Goal: Task Accomplishment & Management: Complete application form

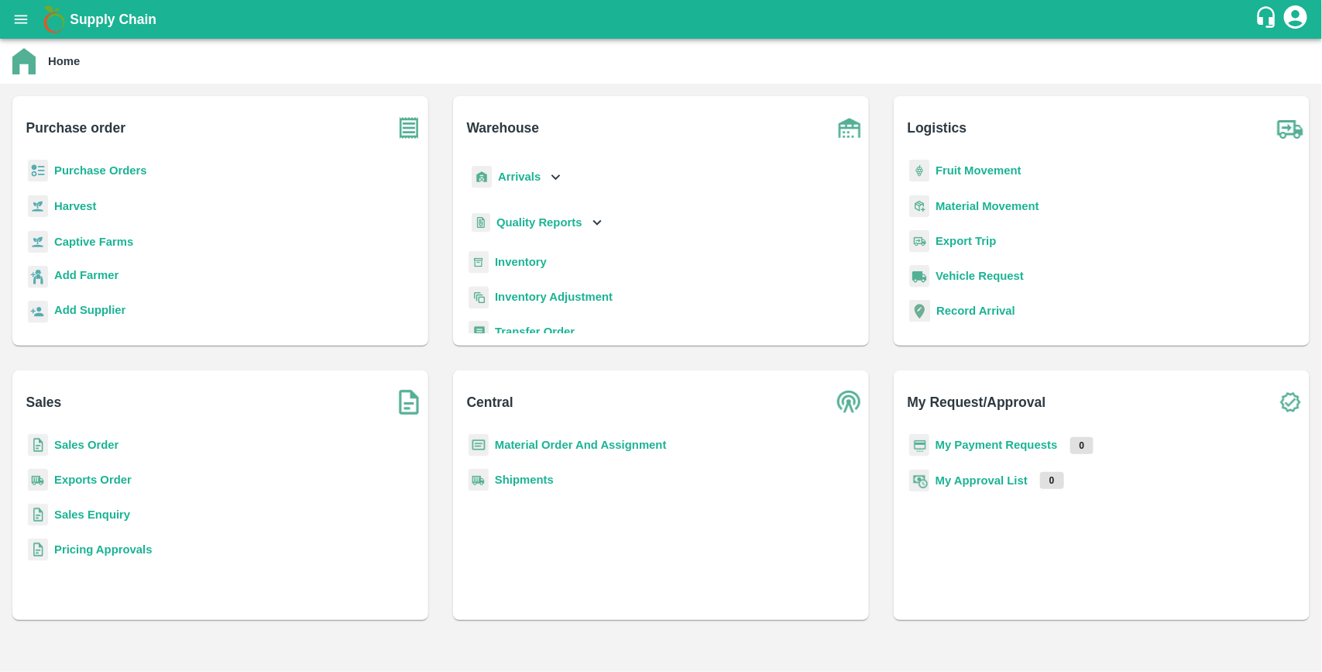
click at [122, 170] on b "Purchase Orders" at bounding box center [100, 170] width 93 height 12
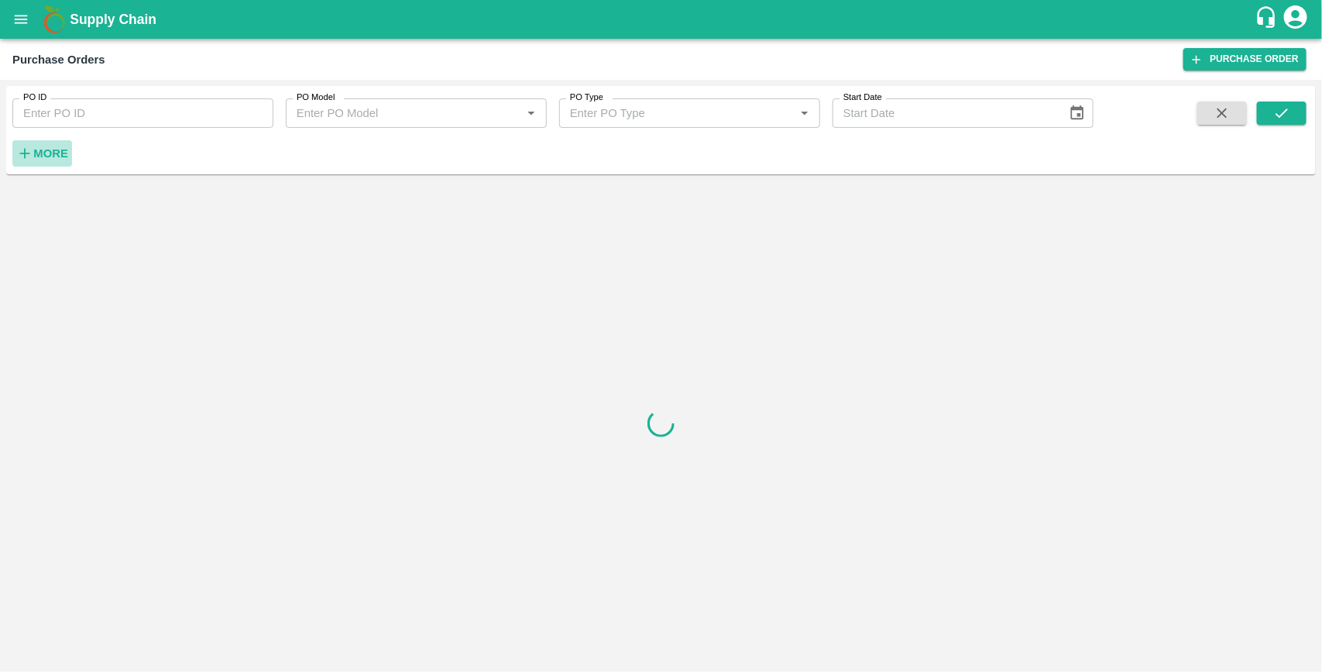
click at [63, 156] on strong "More" at bounding box center [50, 153] width 35 height 12
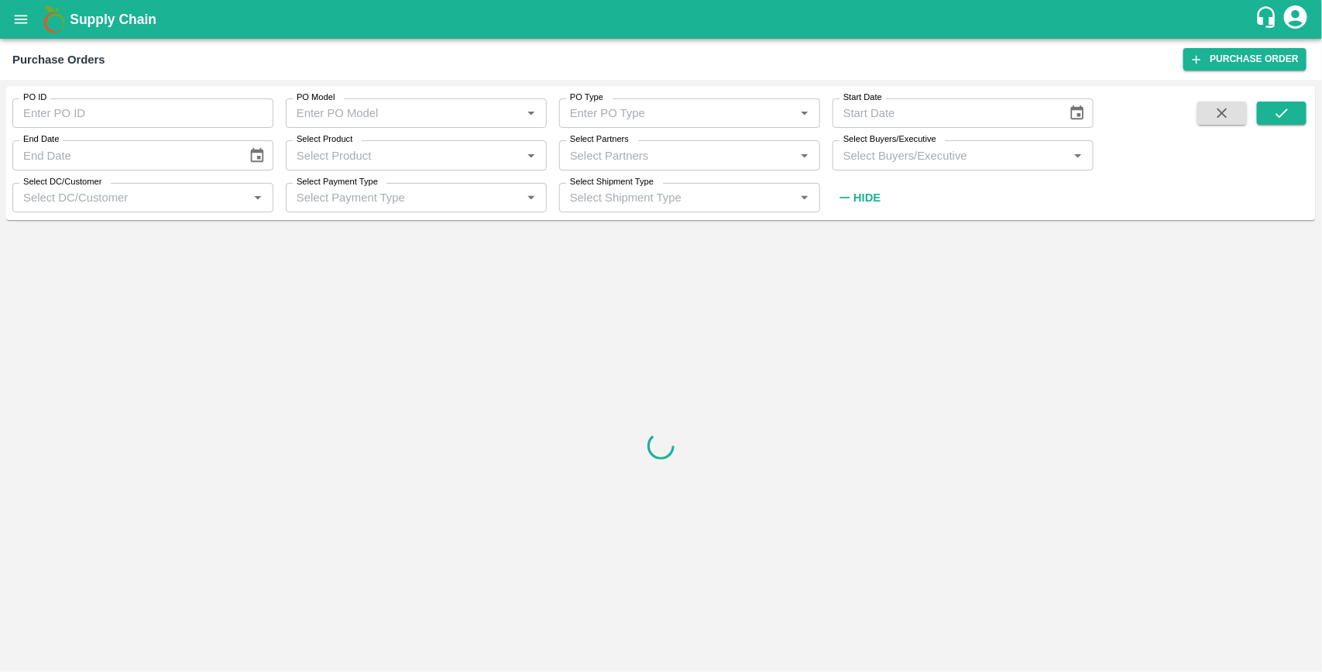
click at [951, 161] on input "Select Buyers/Executive" at bounding box center [950, 155] width 226 height 20
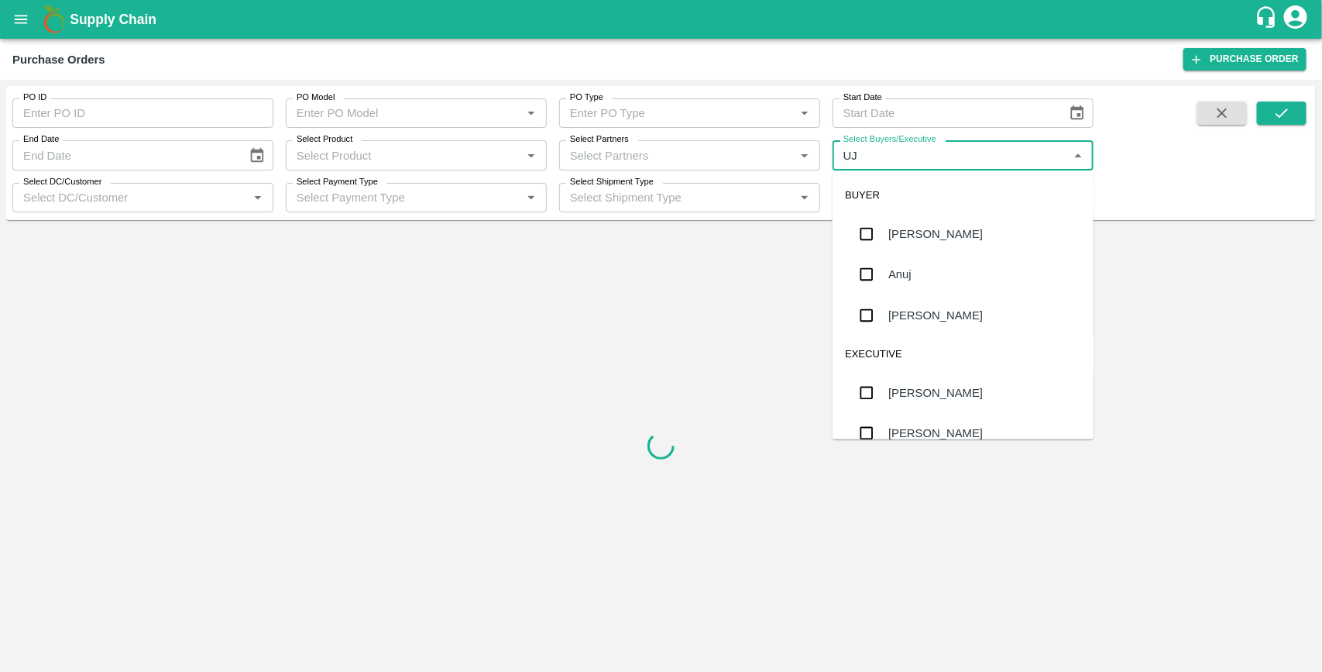
type input "UJJ"
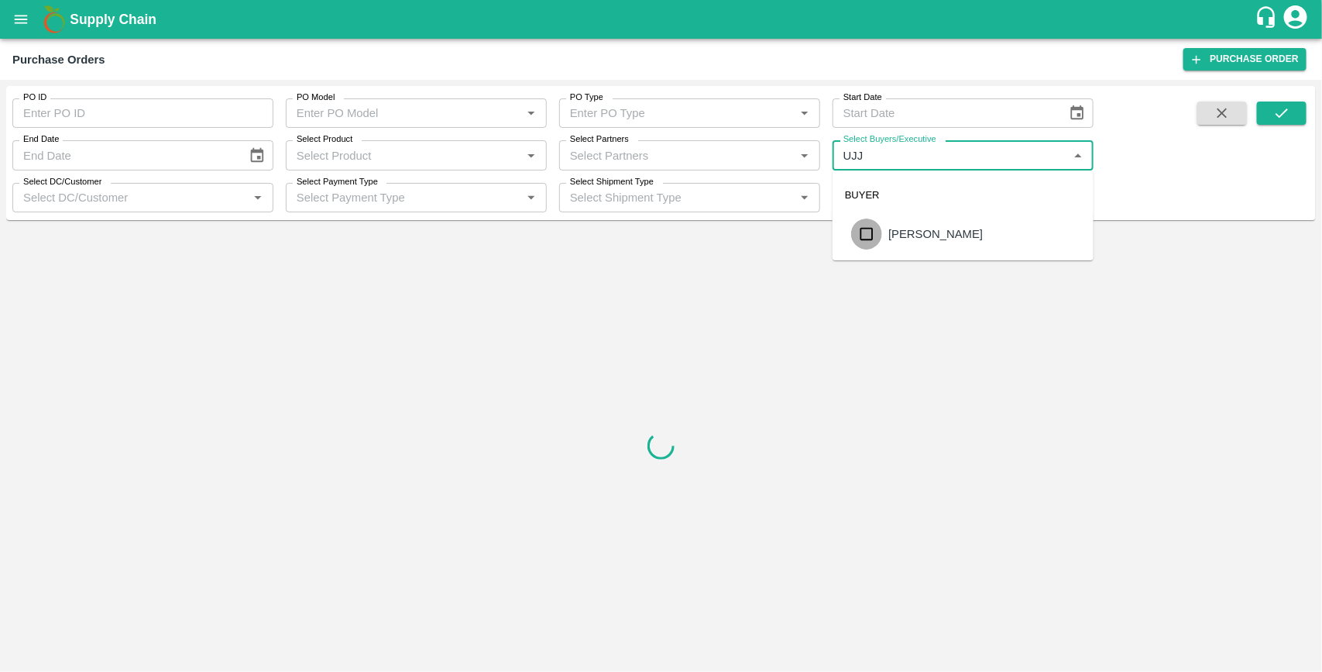
click at [861, 237] on input "checkbox" at bounding box center [866, 233] width 31 height 31
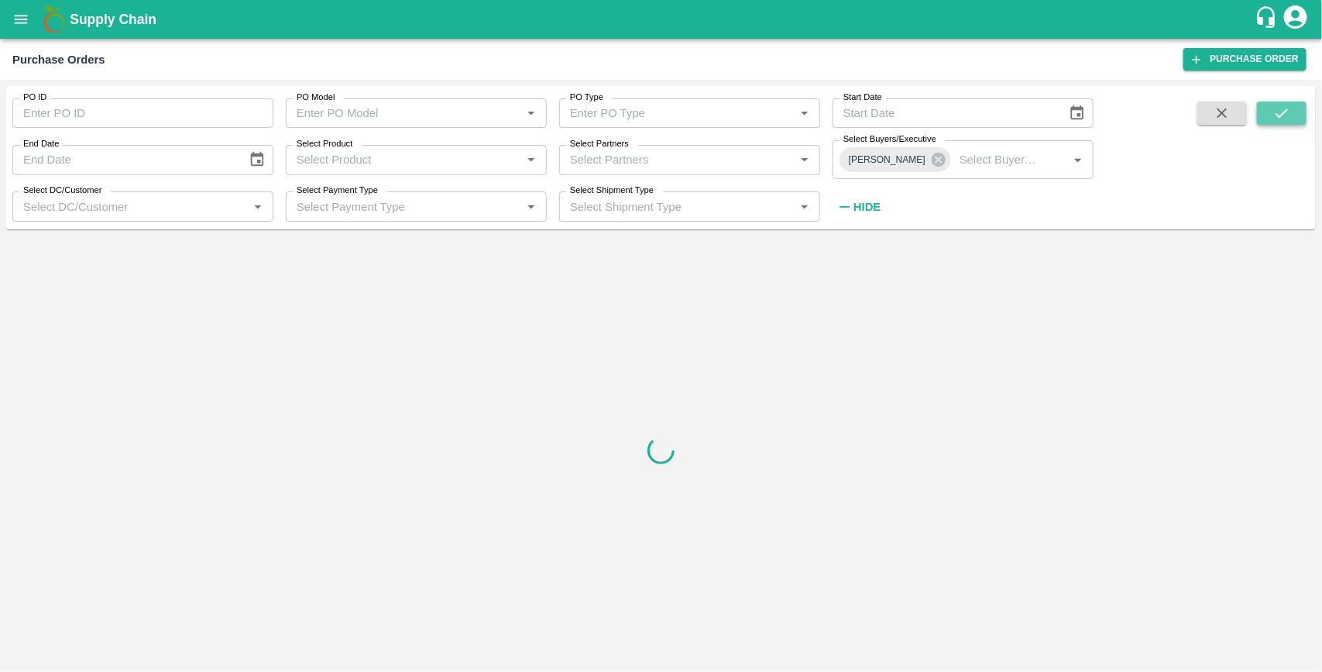
click at [1277, 118] on icon "submit" at bounding box center [1281, 113] width 17 height 17
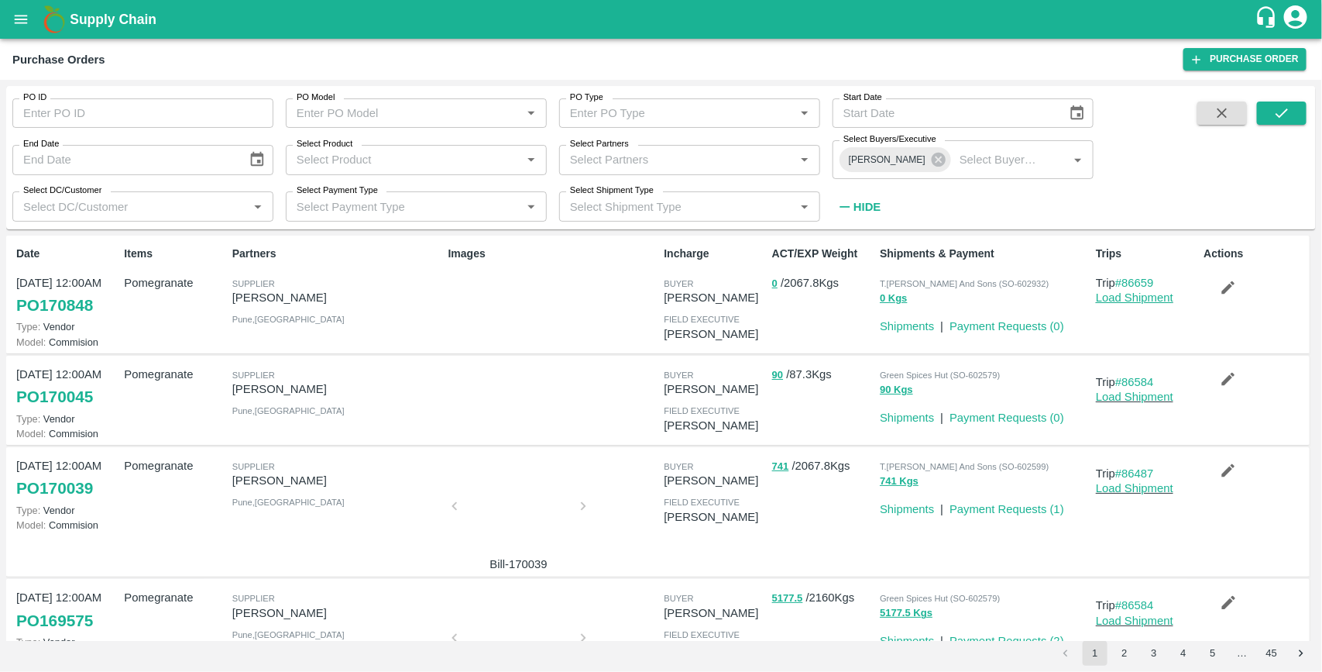
click at [1118, 297] on link "Load Shipment" at bounding box center [1134, 297] width 77 height 12
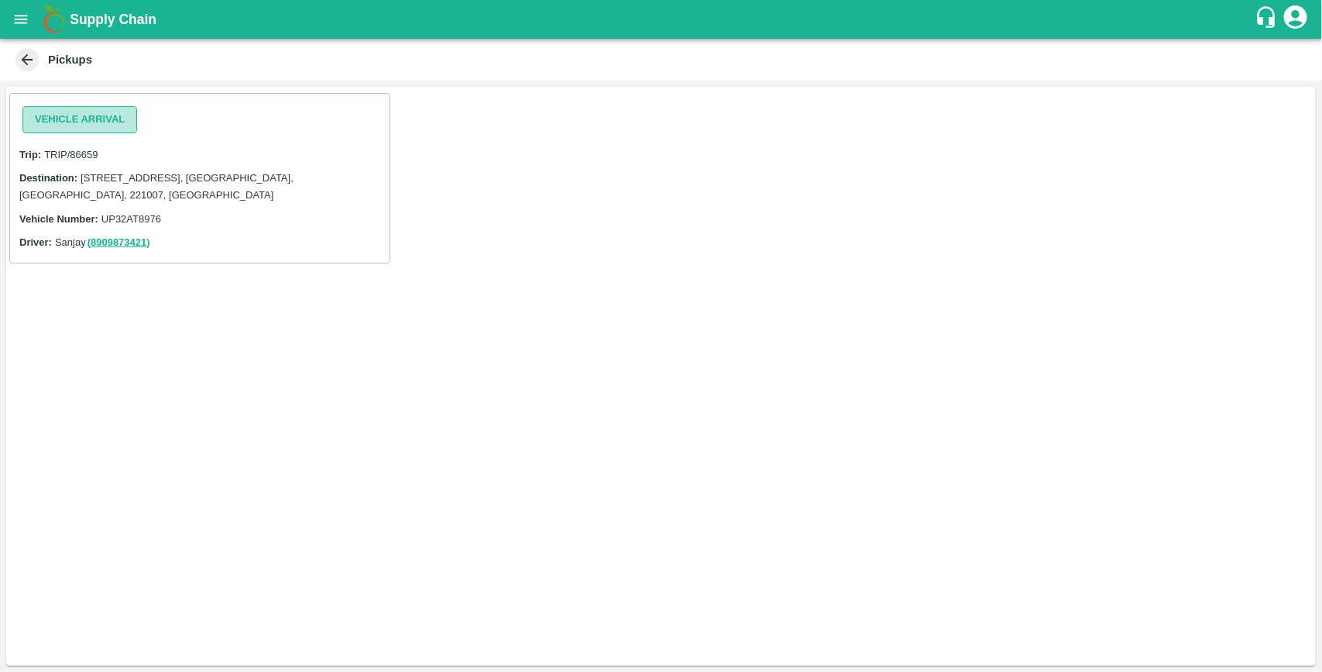
click at [98, 121] on button "Vehicle Arrival" at bounding box center [79, 119] width 115 height 27
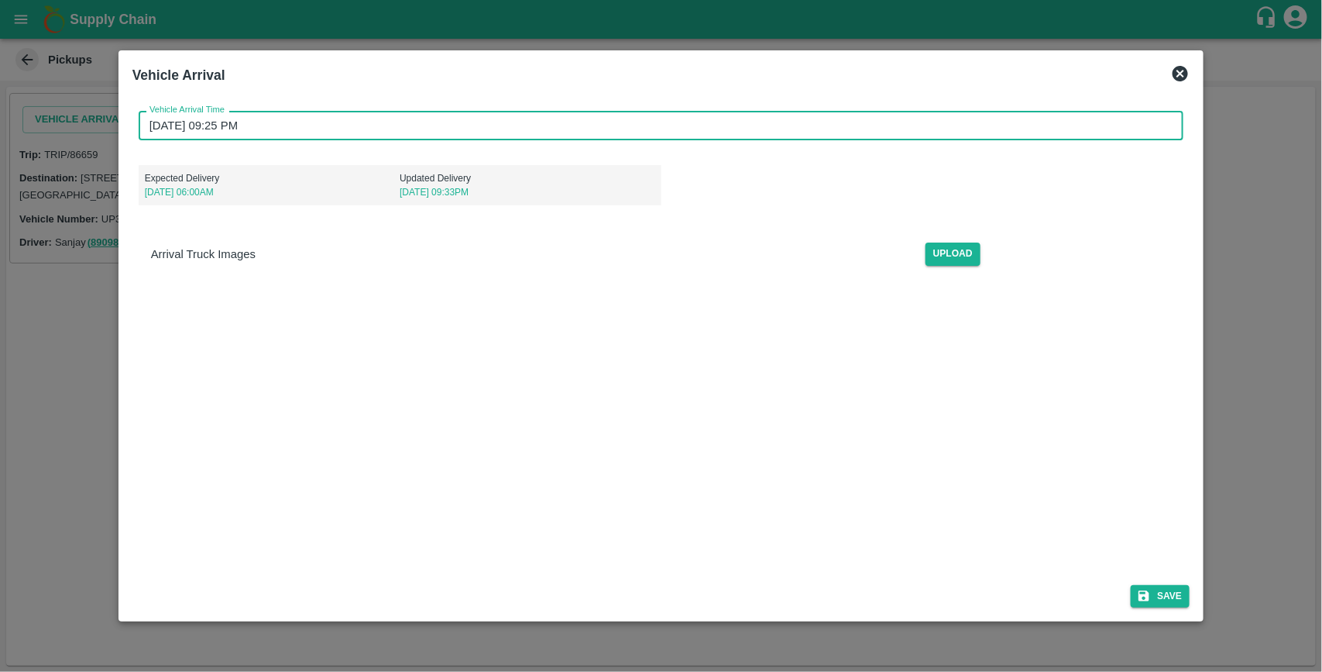
click at [283, 130] on input "[DATE] 09:25 PM" at bounding box center [656, 125] width 1035 height 29
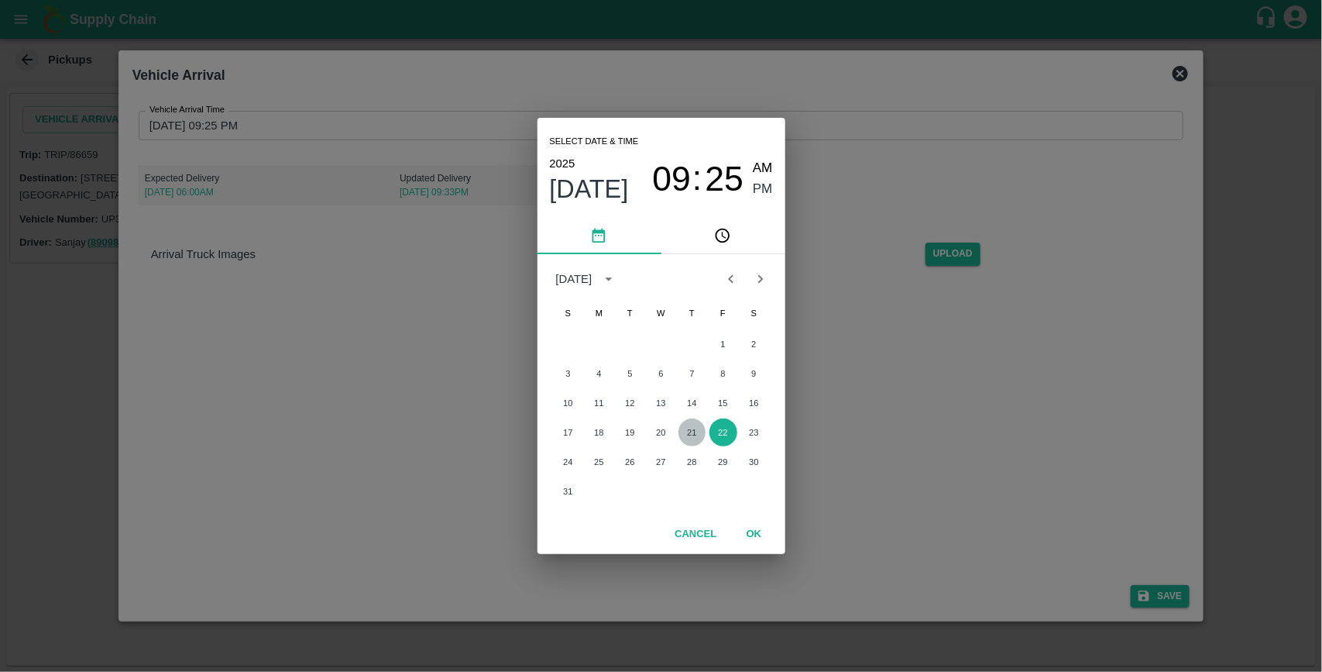
click at [686, 427] on button "21" at bounding box center [693, 432] width 28 height 28
type input "[DATE] 09:25 PM"
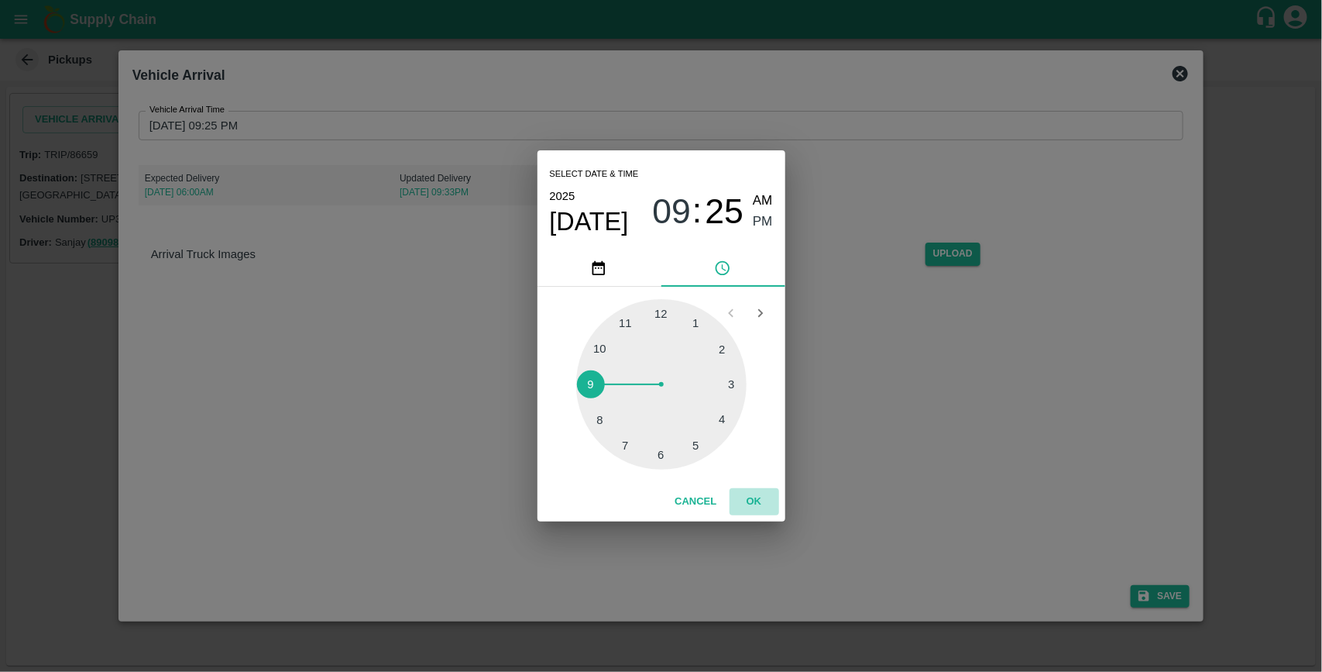
click at [759, 497] on button "OK" at bounding box center [755, 501] width 50 height 27
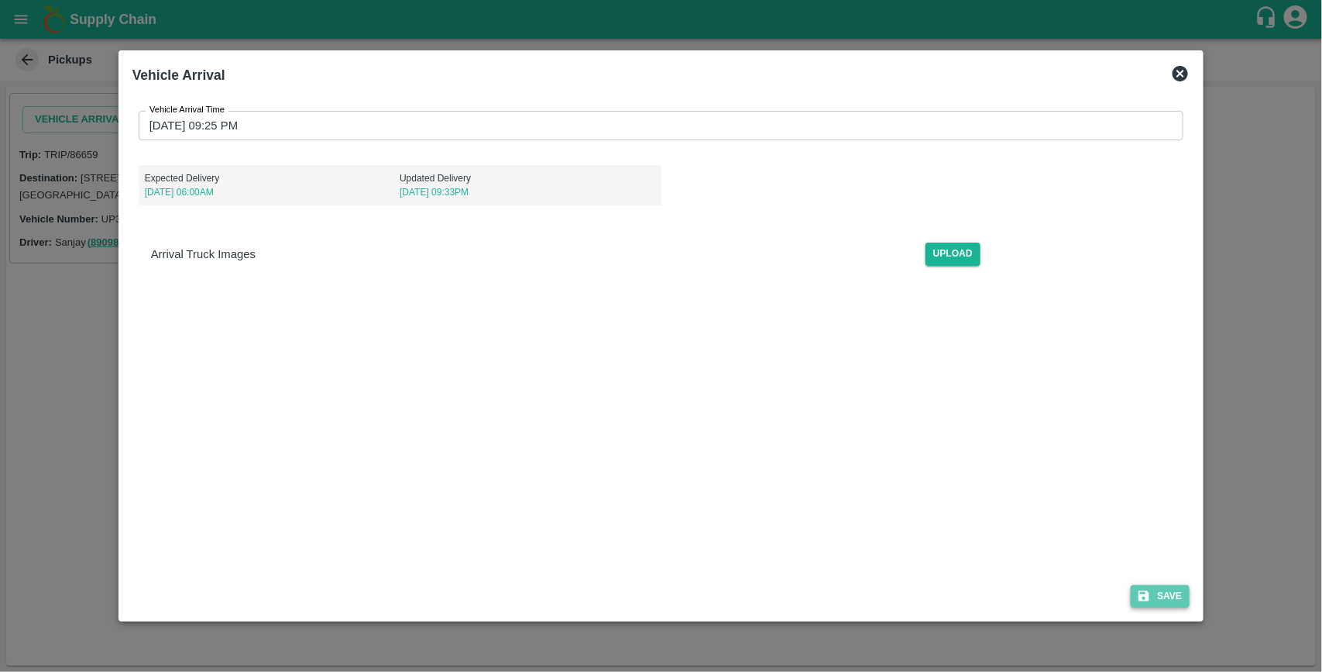
click at [1163, 594] on button "Save" at bounding box center [1160, 596] width 59 height 22
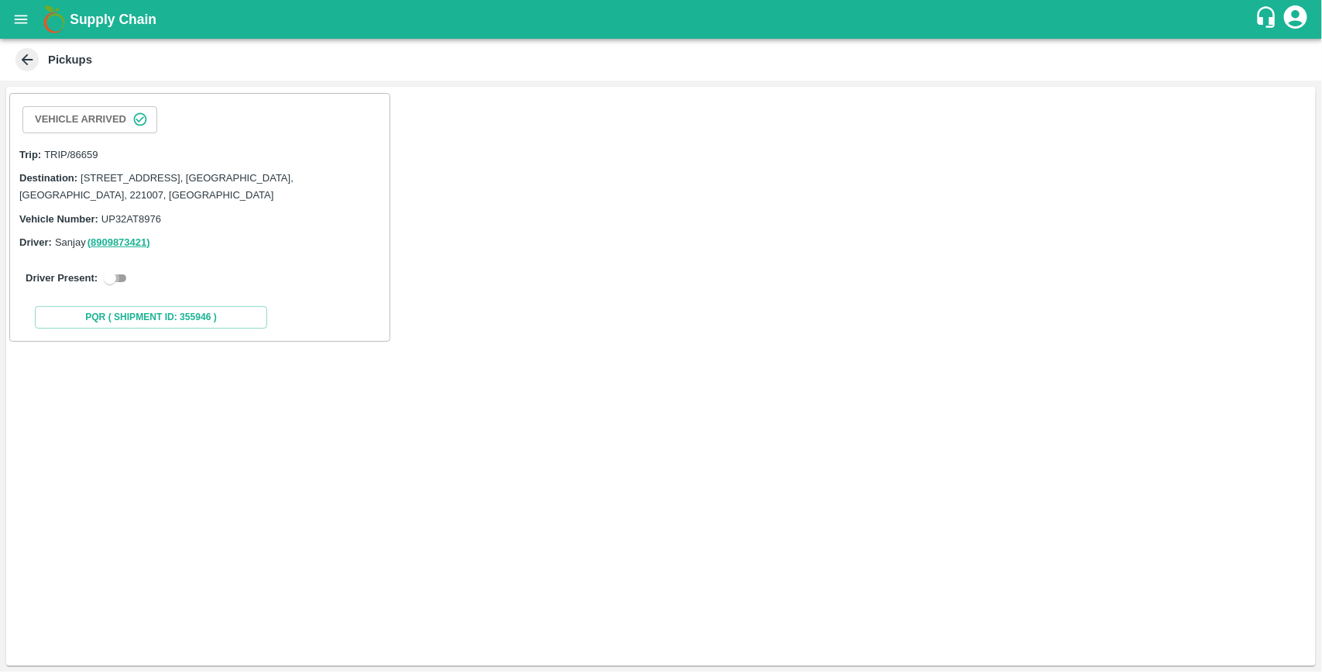
click at [125, 277] on input "checkbox" at bounding box center [110, 278] width 56 height 19
checkbox input "true"
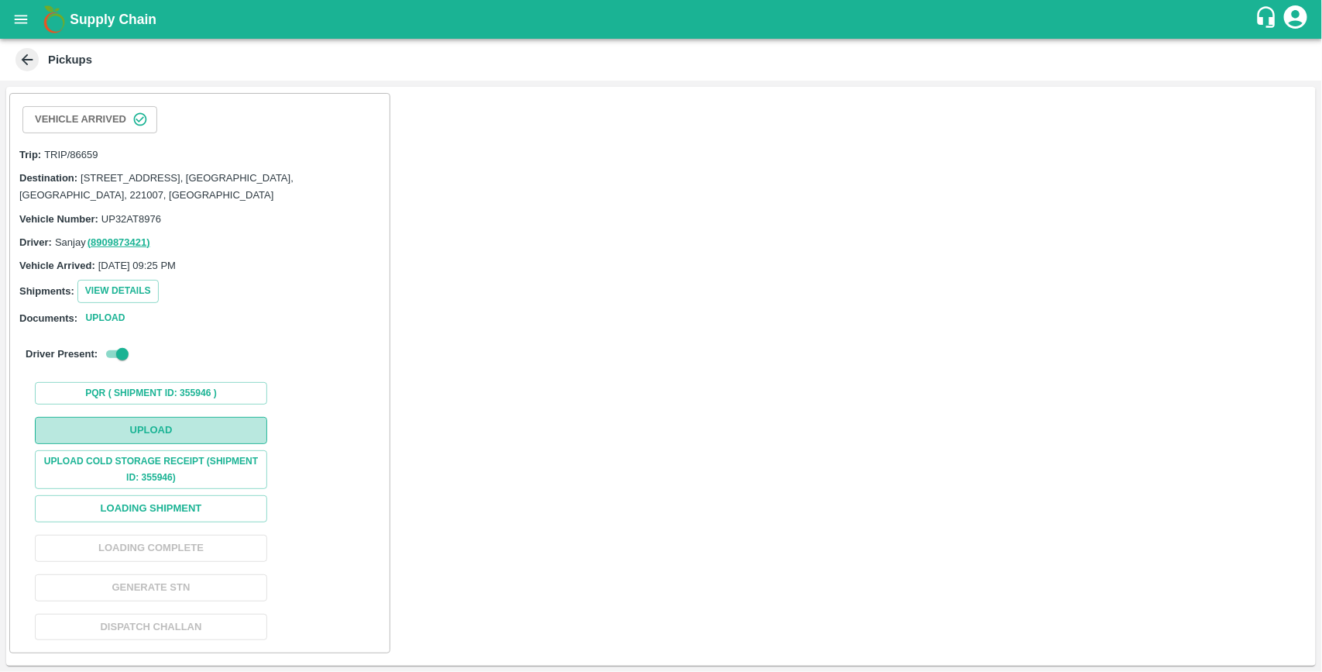
click at [210, 435] on button "Upload" at bounding box center [151, 430] width 232 height 27
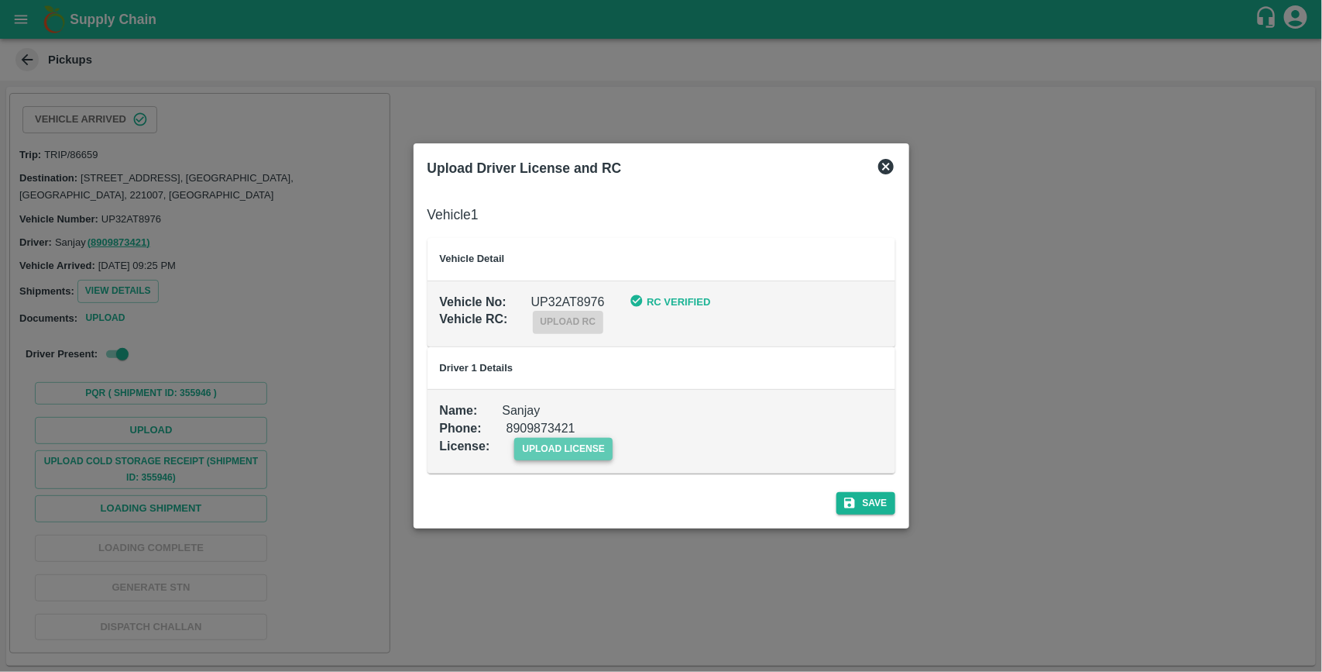
click at [575, 444] on span "upload license" at bounding box center [563, 449] width 98 height 22
click at [0, 0] on input "upload license" at bounding box center [0, 0] width 0 height 0
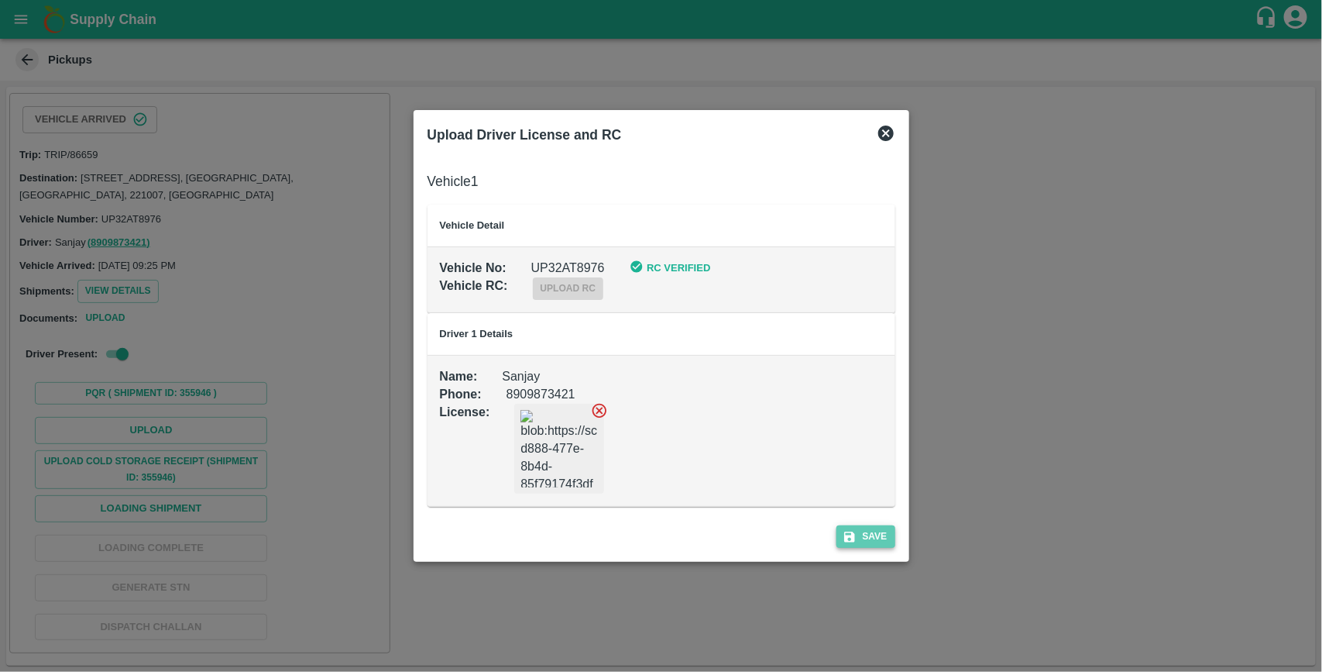
click at [882, 535] on button "Save" at bounding box center [866, 536] width 59 height 22
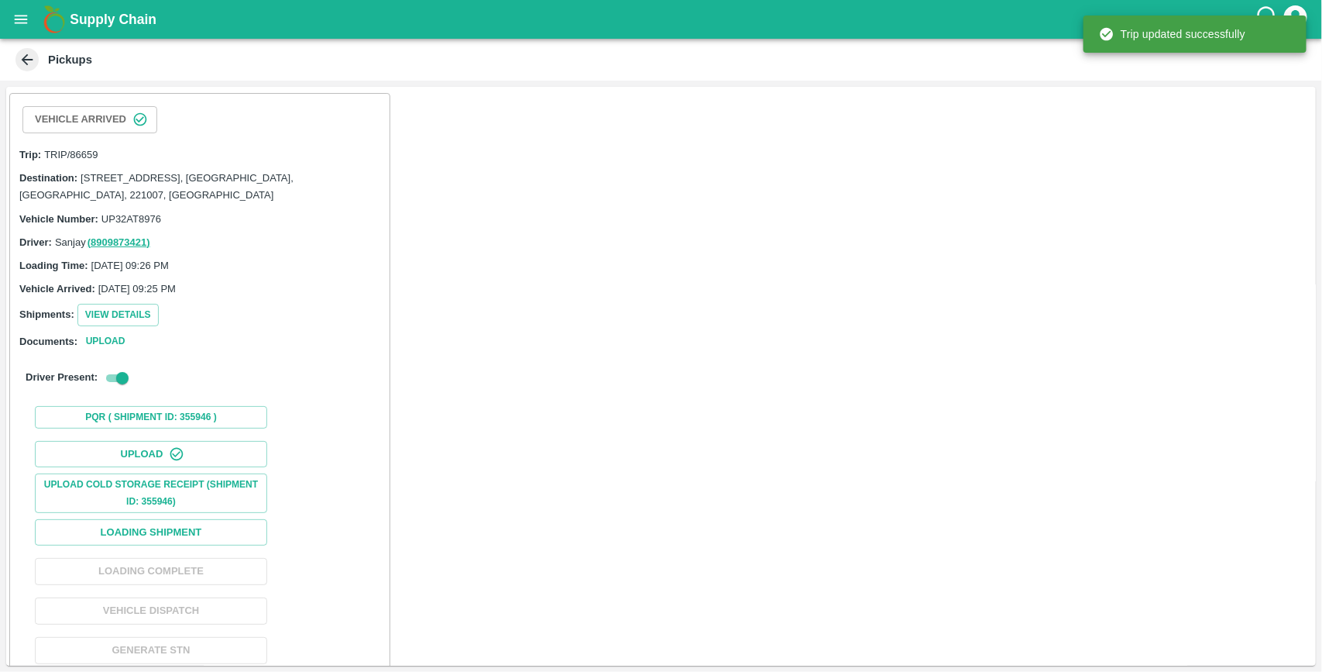
scroll to position [59, 0]
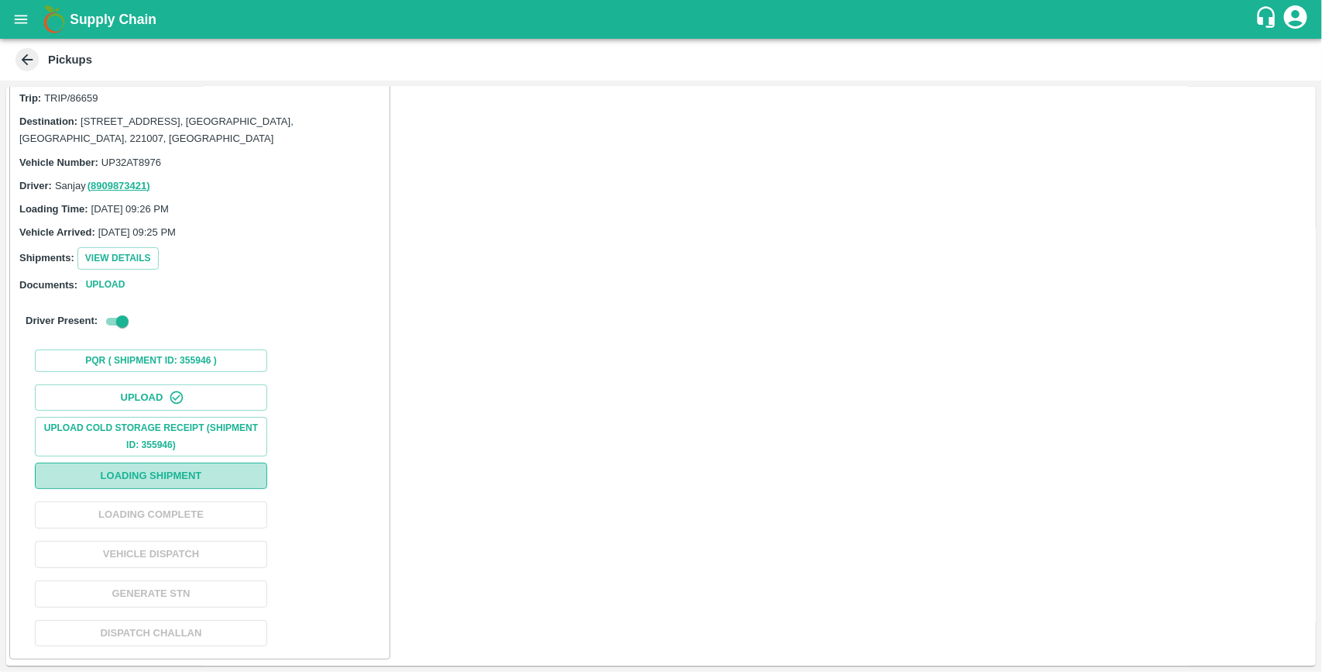
click at [218, 481] on button "Loading Shipment" at bounding box center [151, 475] width 232 height 27
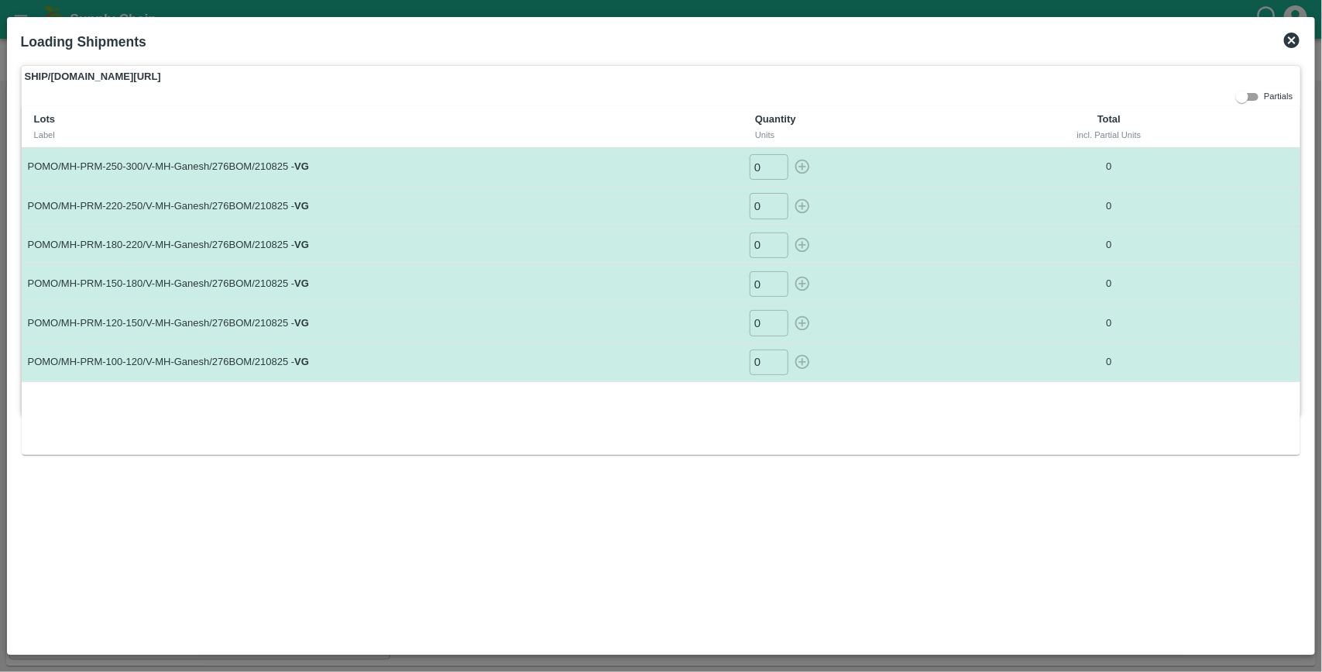
click at [768, 366] on input "0" at bounding box center [769, 362] width 39 height 26
type input "18"
click at [790, 349] on button "button" at bounding box center [802, 362] width 25 height 26
type input "0"
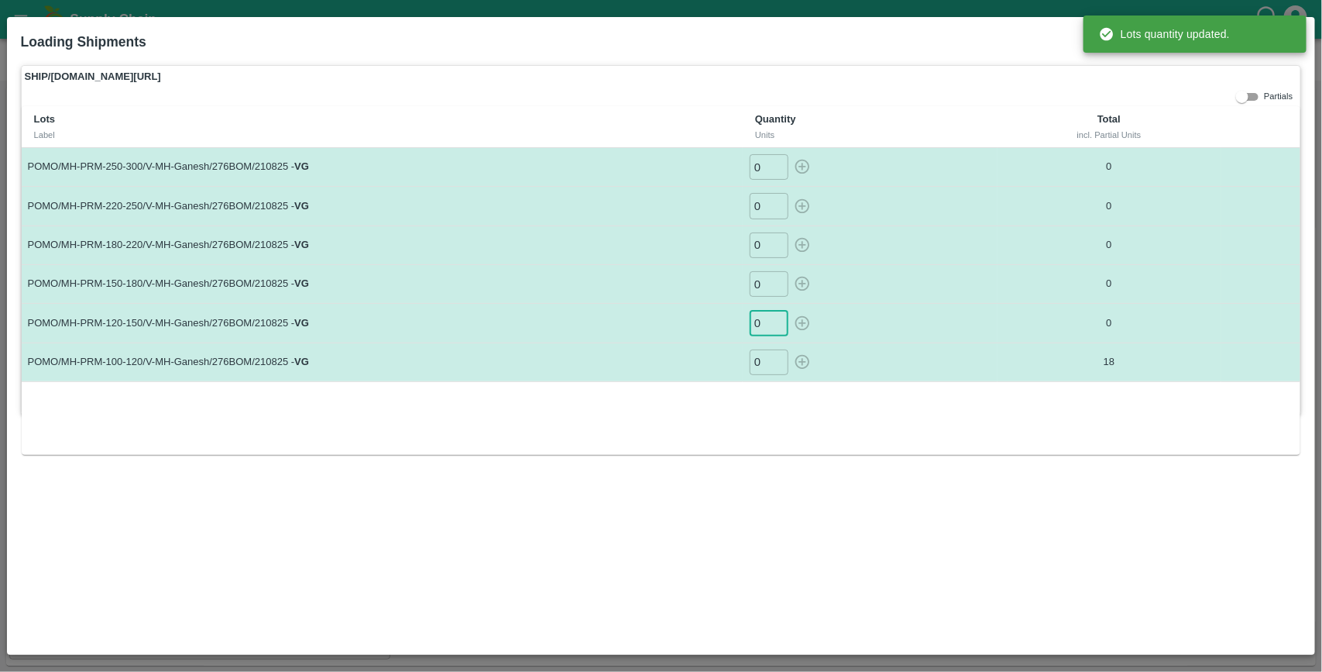
click at [765, 327] on input "0" at bounding box center [769, 323] width 39 height 26
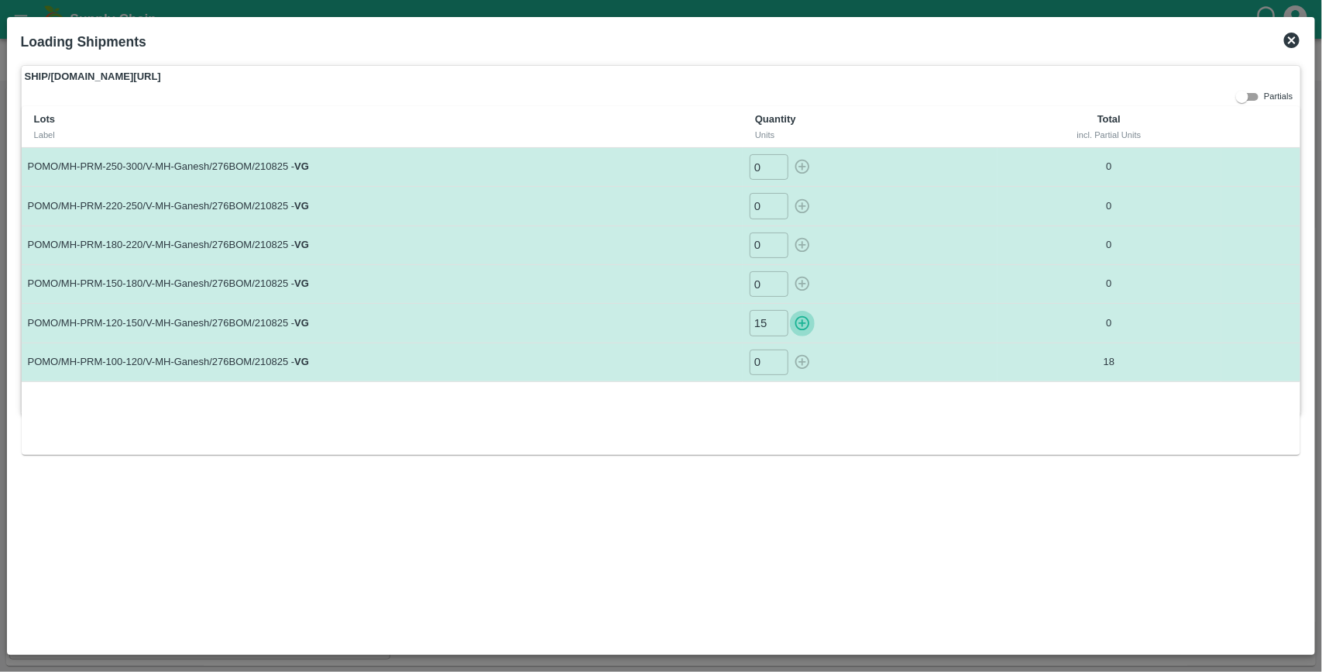
click at [806, 323] on icon "button" at bounding box center [803, 323] width 15 height 15
type input "0"
click at [761, 287] on input "0" at bounding box center [769, 284] width 39 height 26
type input "17"
click at [790, 271] on button "button" at bounding box center [802, 284] width 25 height 26
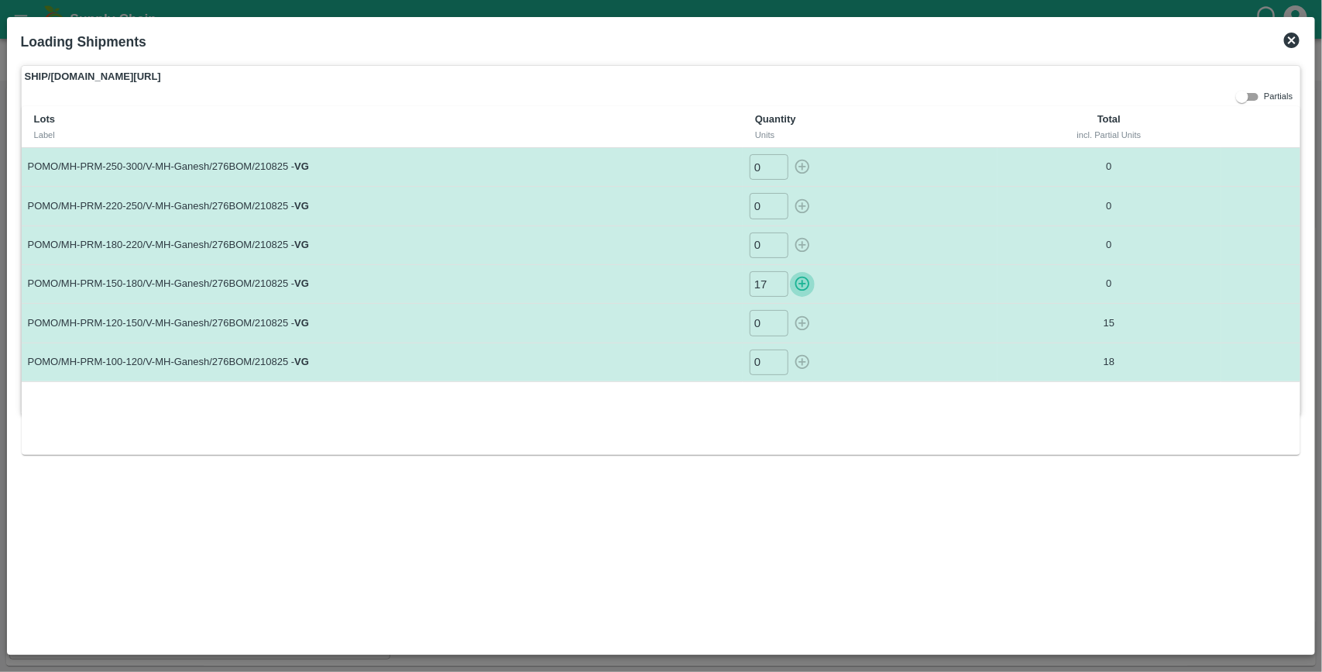
type input "0"
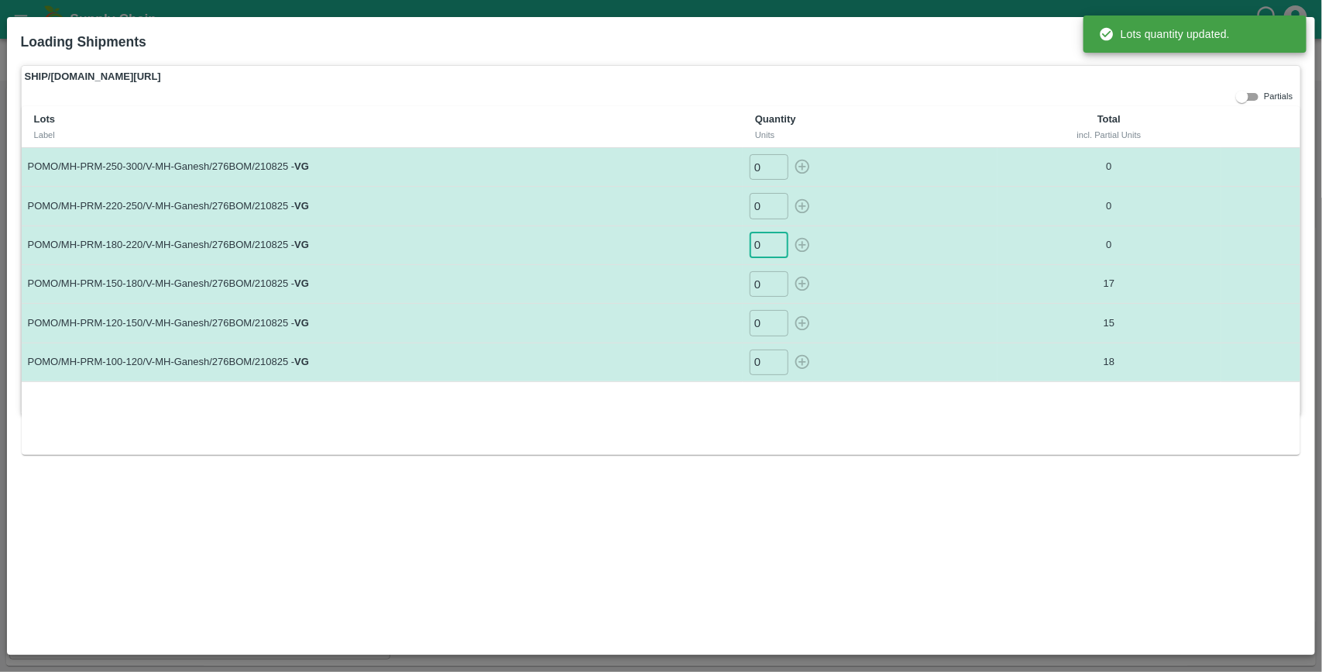
click at [767, 238] on input "0" at bounding box center [769, 245] width 39 height 26
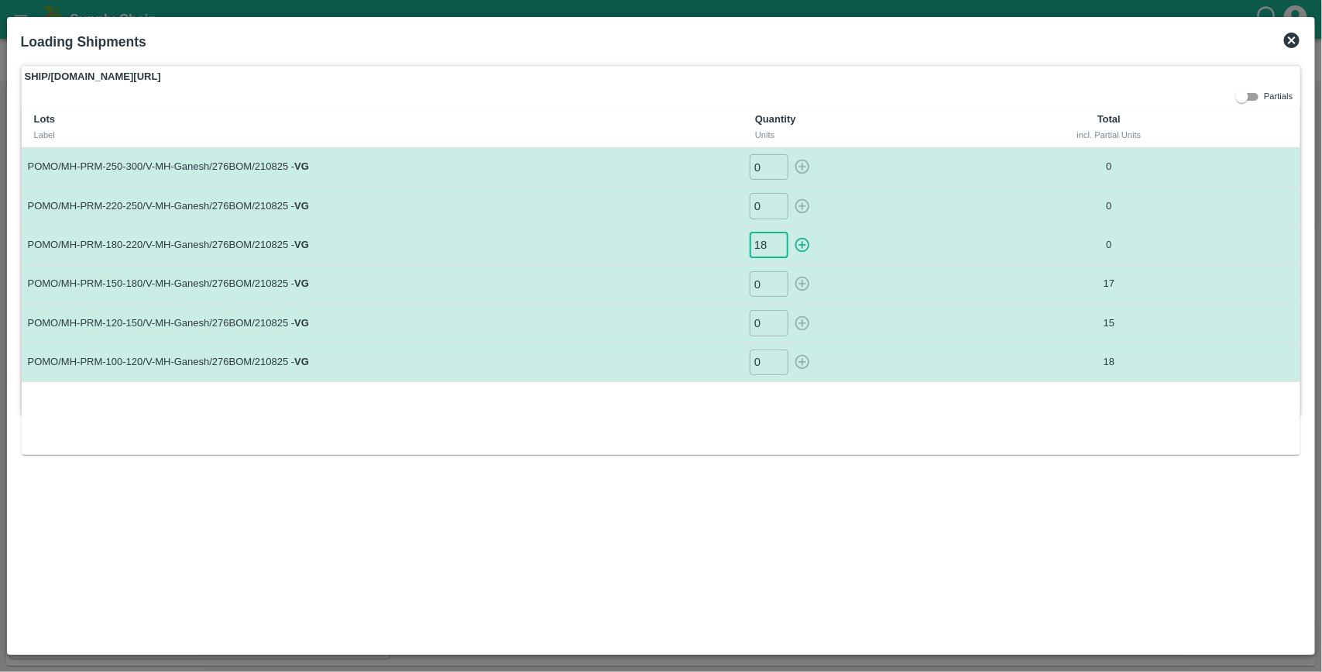
type input "18"
click at [790, 232] on button "button" at bounding box center [802, 245] width 25 height 26
type input "0"
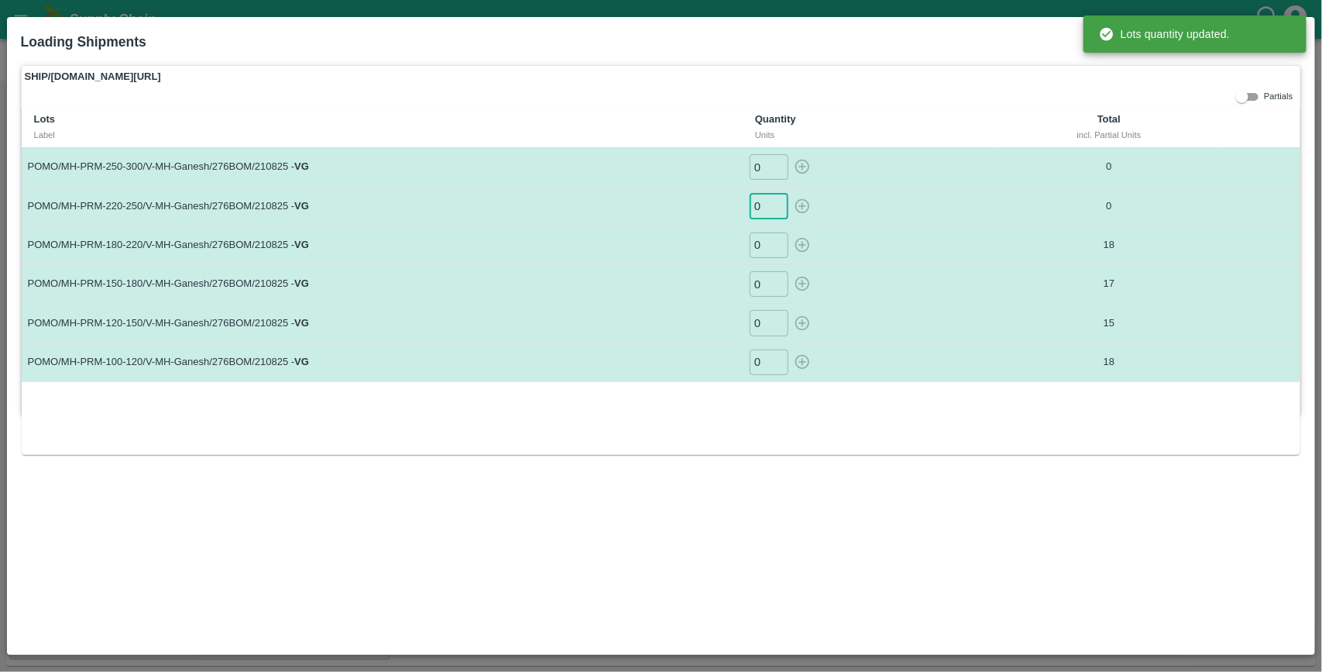
click at [763, 207] on input "0" at bounding box center [769, 206] width 39 height 26
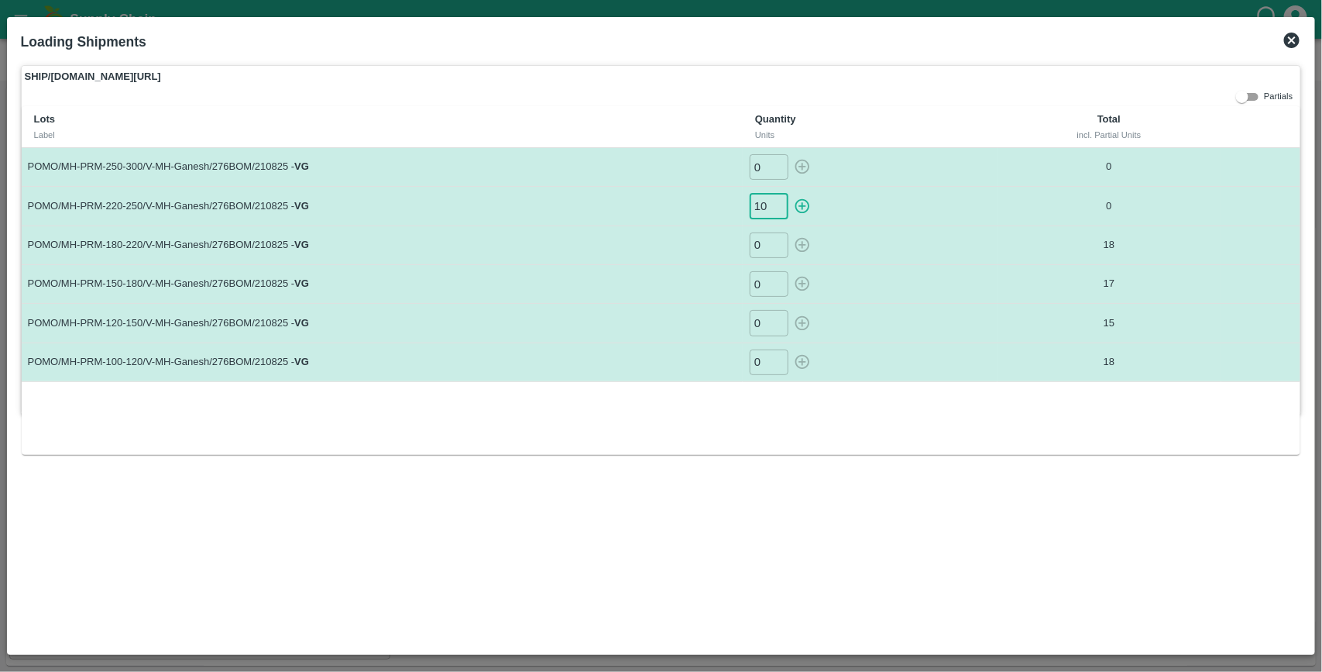
type input "10"
click at [790, 193] on button "button" at bounding box center [802, 206] width 25 height 26
type input "0"
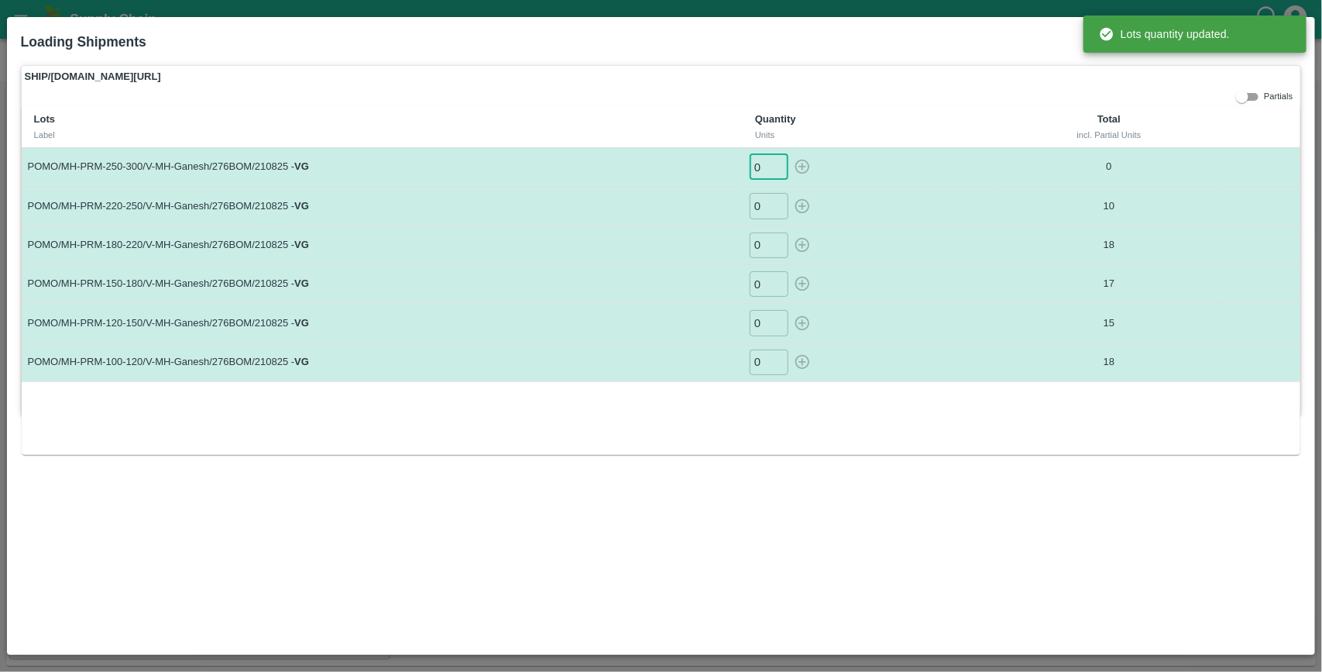
click at [769, 172] on input "0" at bounding box center [769, 167] width 39 height 26
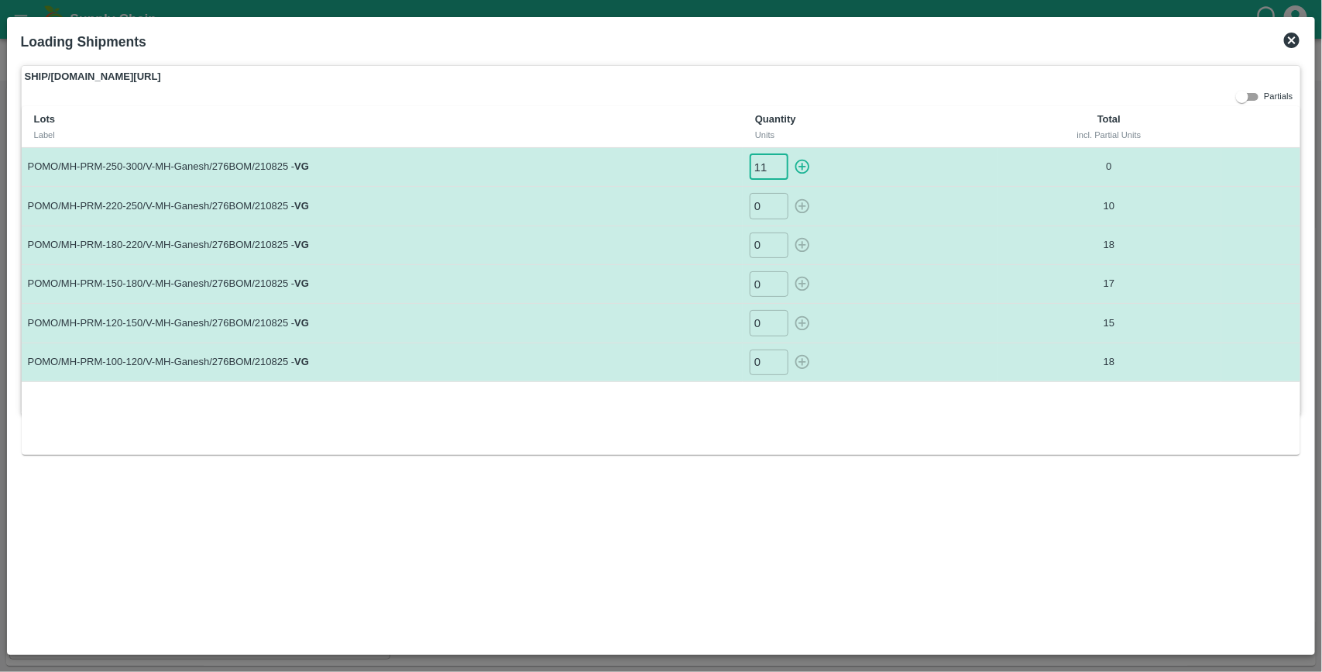
type input "11"
click at [790, 154] on button "button" at bounding box center [802, 167] width 25 height 26
type input "0"
click at [1292, 33] on icon at bounding box center [1291, 40] width 15 height 15
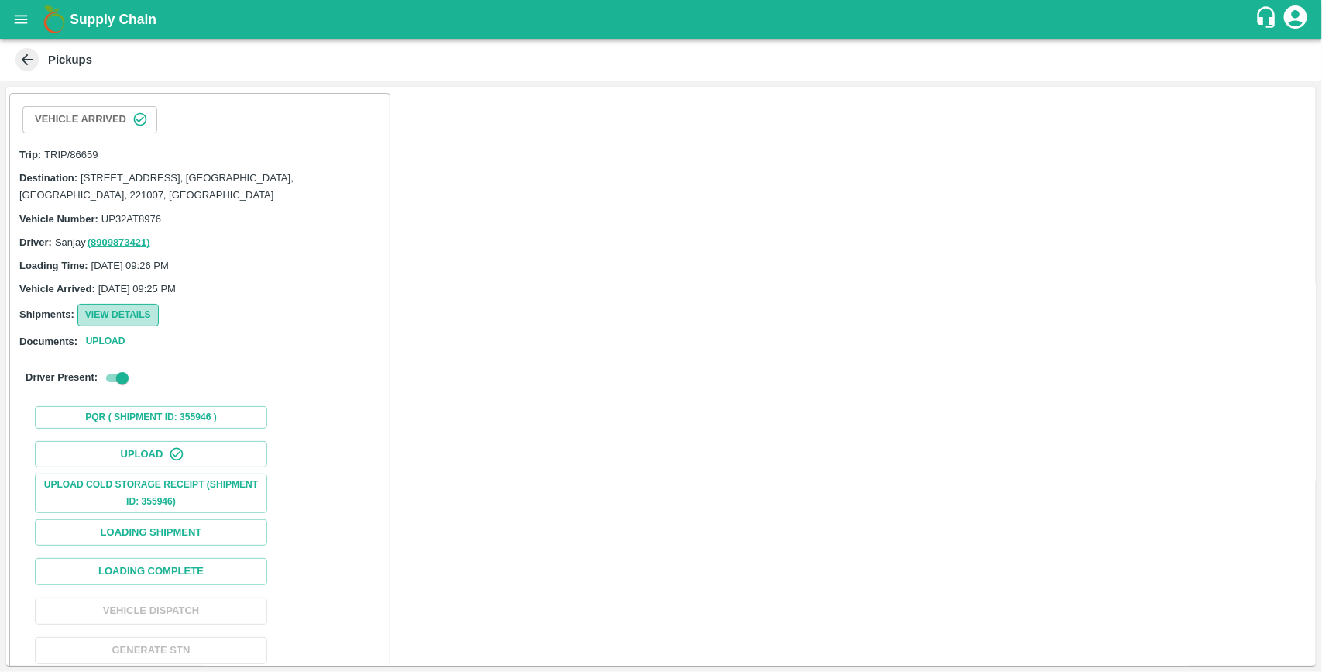
click at [128, 319] on button "View Details" at bounding box center [117, 315] width 81 height 22
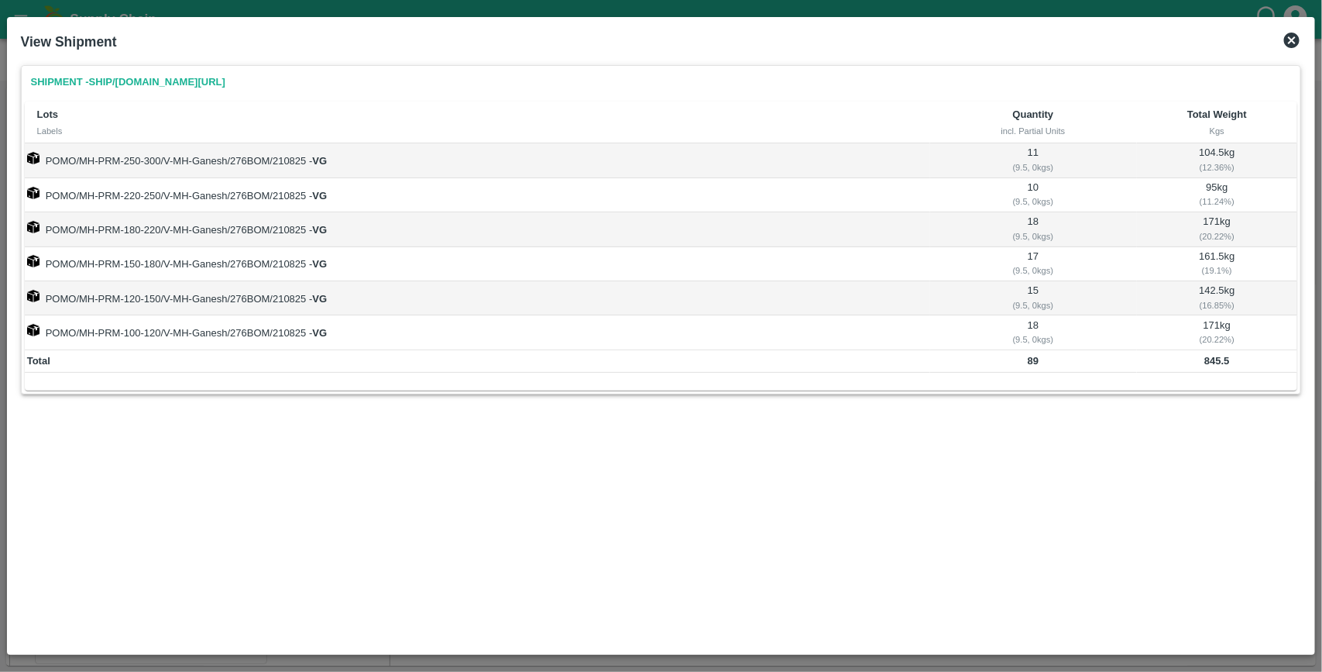
click at [1294, 39] on icon at bounding box center [1292, 40] width 19 height 19
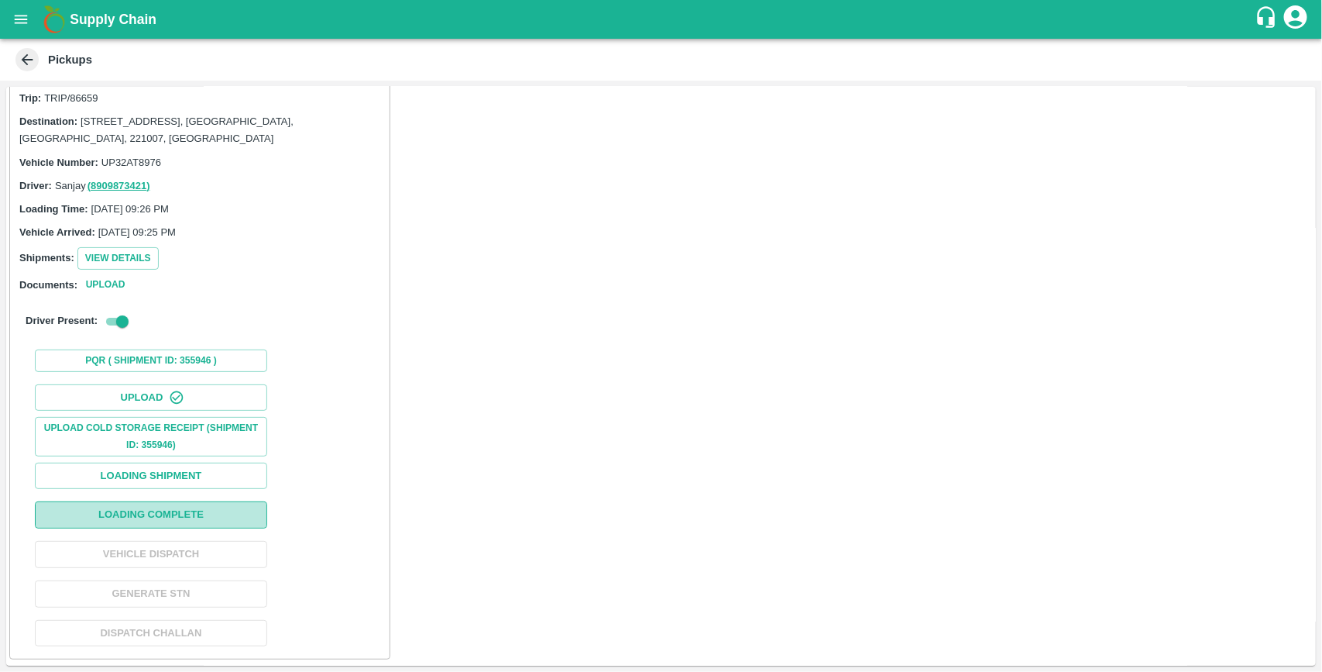
click at [194, 516] on button "Loading Complete" at bounding box center [151, 514] width 232 height 27
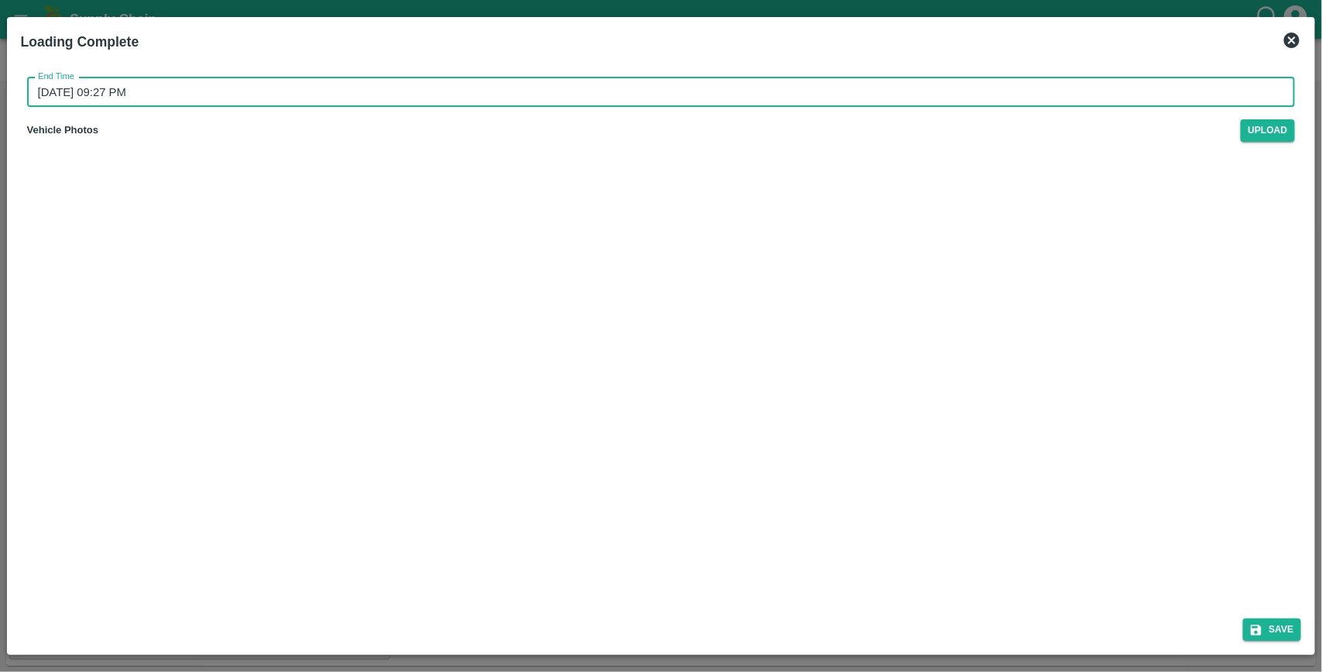
click at [174, 94] on input "[DATE] 09:27 PM" at bounding box center [656, 91] width 1258 height 29
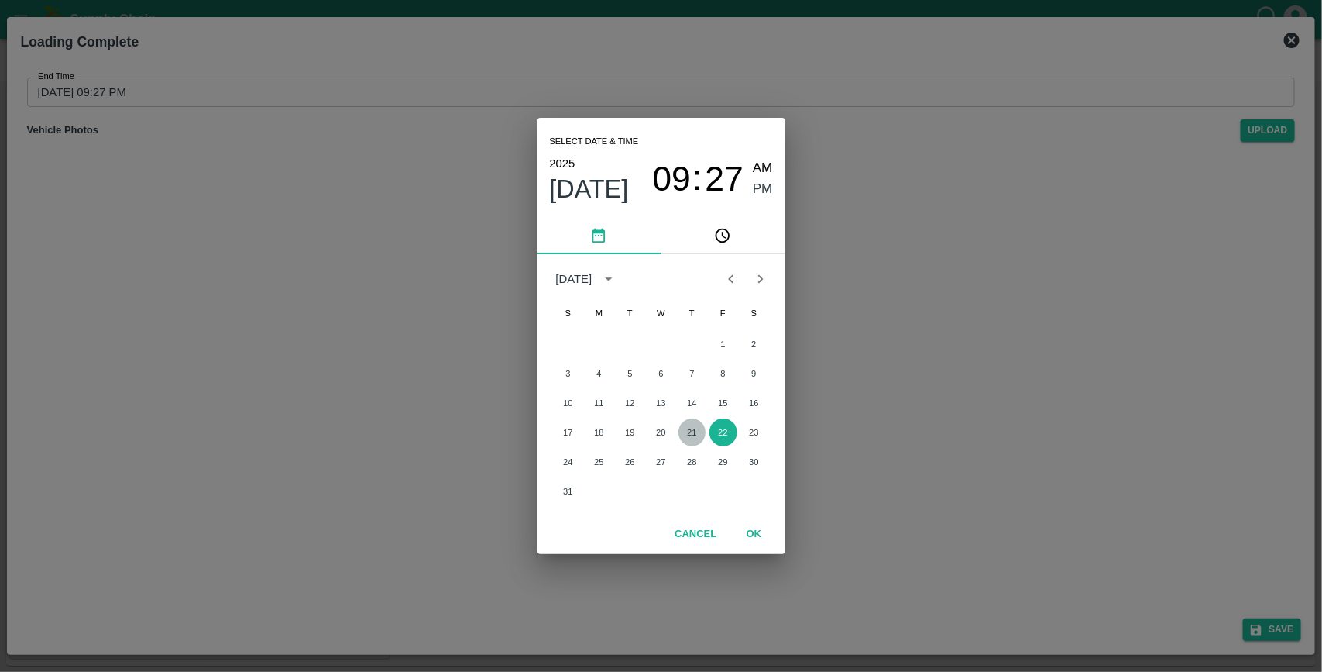
click at [690, 440] on button "21" at bounding box center [693, 432] width 28 height 28
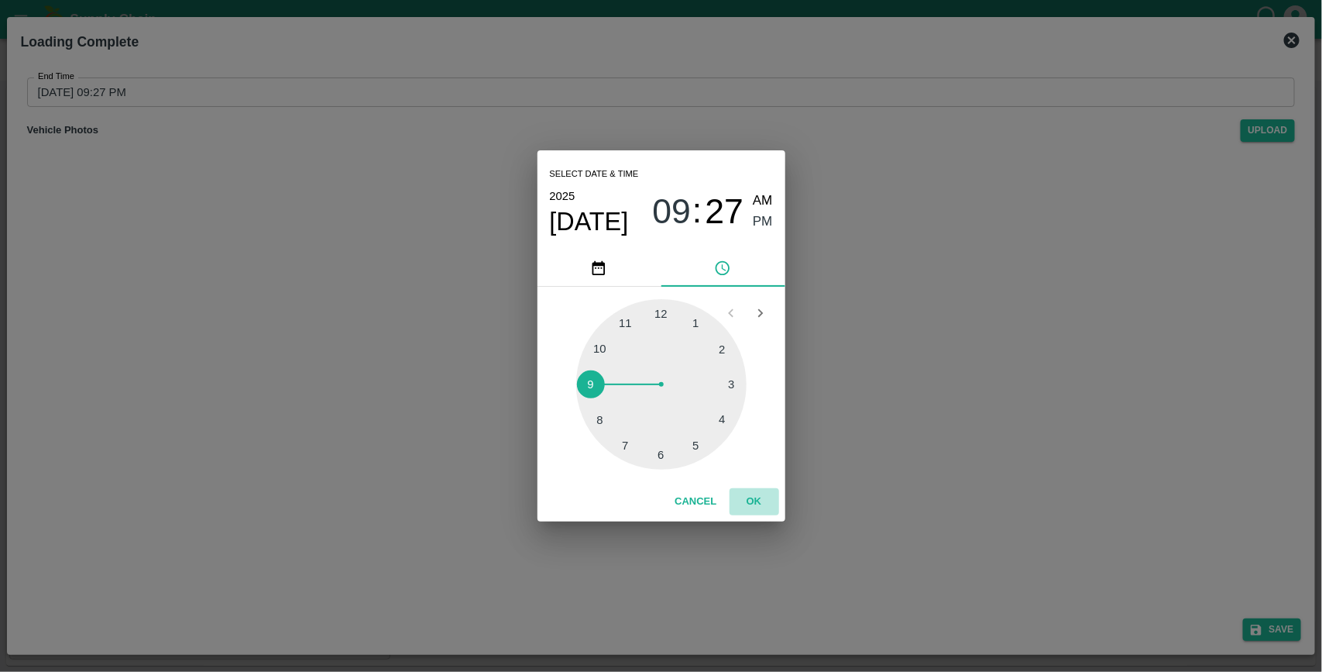
click at [749, 500] on button "OK" at bounding box center [755, 501] width 50 height 27
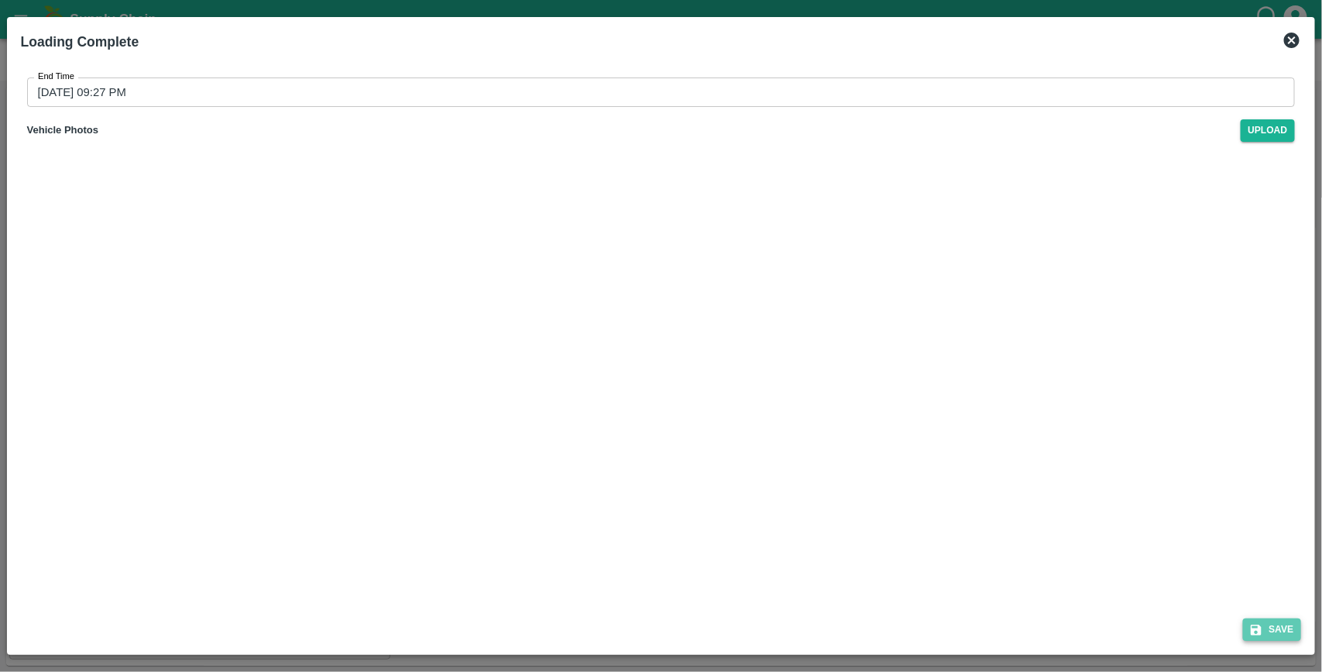
click at [1280, 626] on button "Save" at bounding box center [1272, 629] width 59 height 22
type input "[DATE] 09:27 PM"
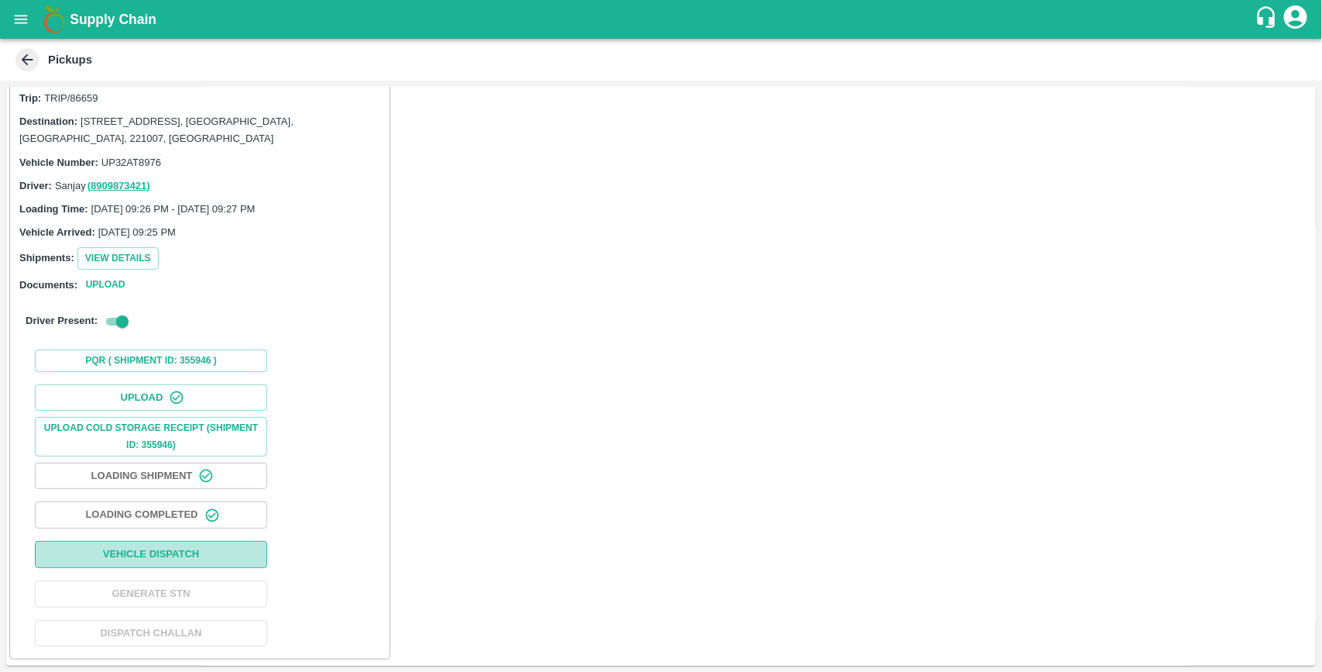
click at [192, 547] on button "Vehicle Dispatch" at bounding box center [151, 554] width 232 height 27
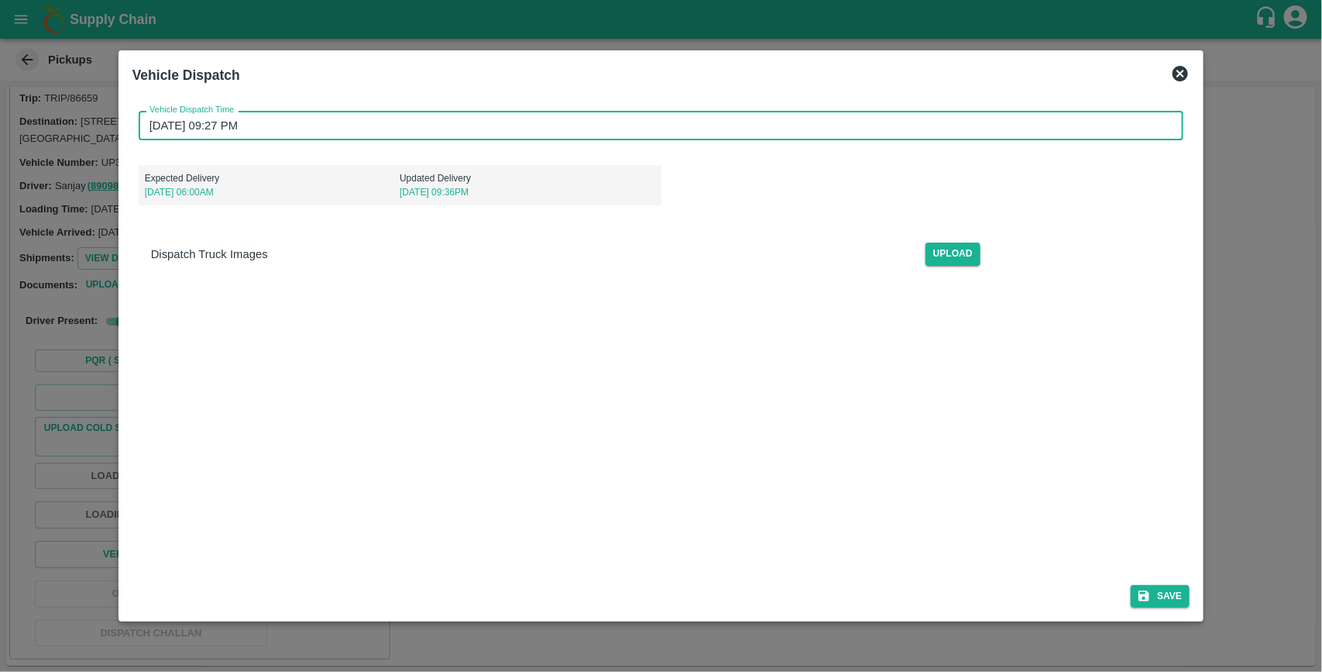
click at [273, 119] on input "[DATE] 09:27 PM" at bounding box center [656, 125] width 1035 height 29
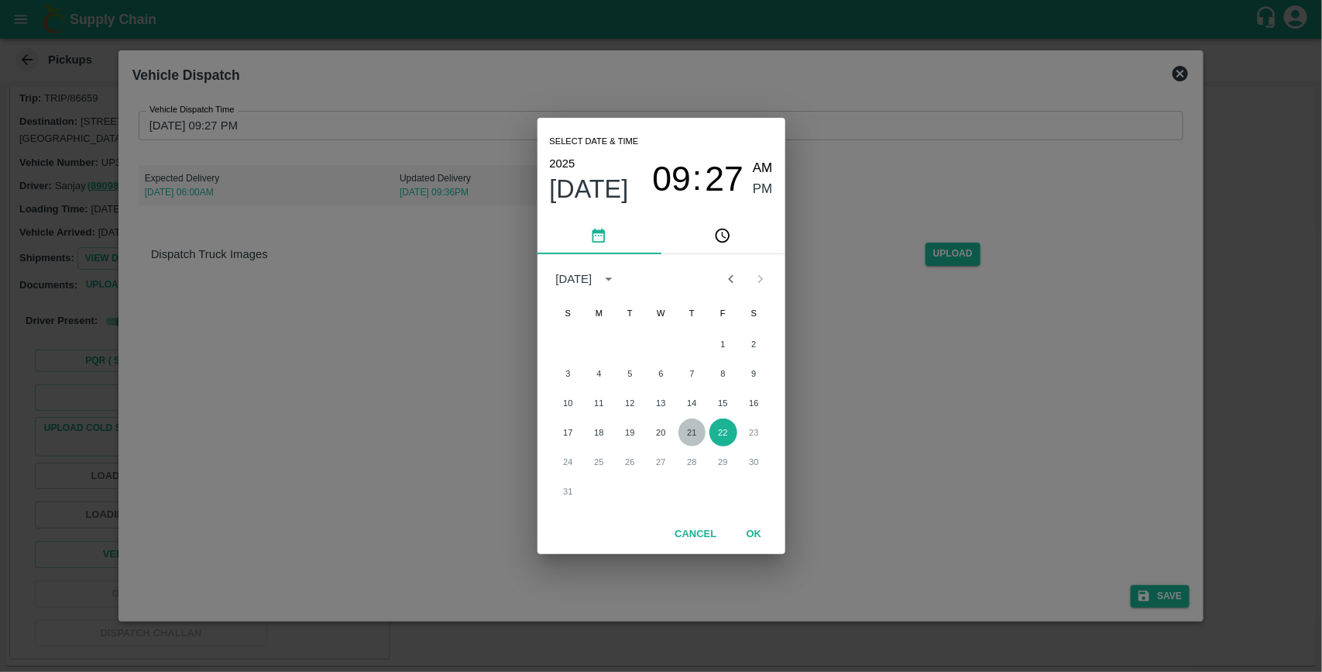
click at [695, 438] on button "21" at bounding box center [693, 432] width 28 height 28
type input "[DATE] 09:27 PM"
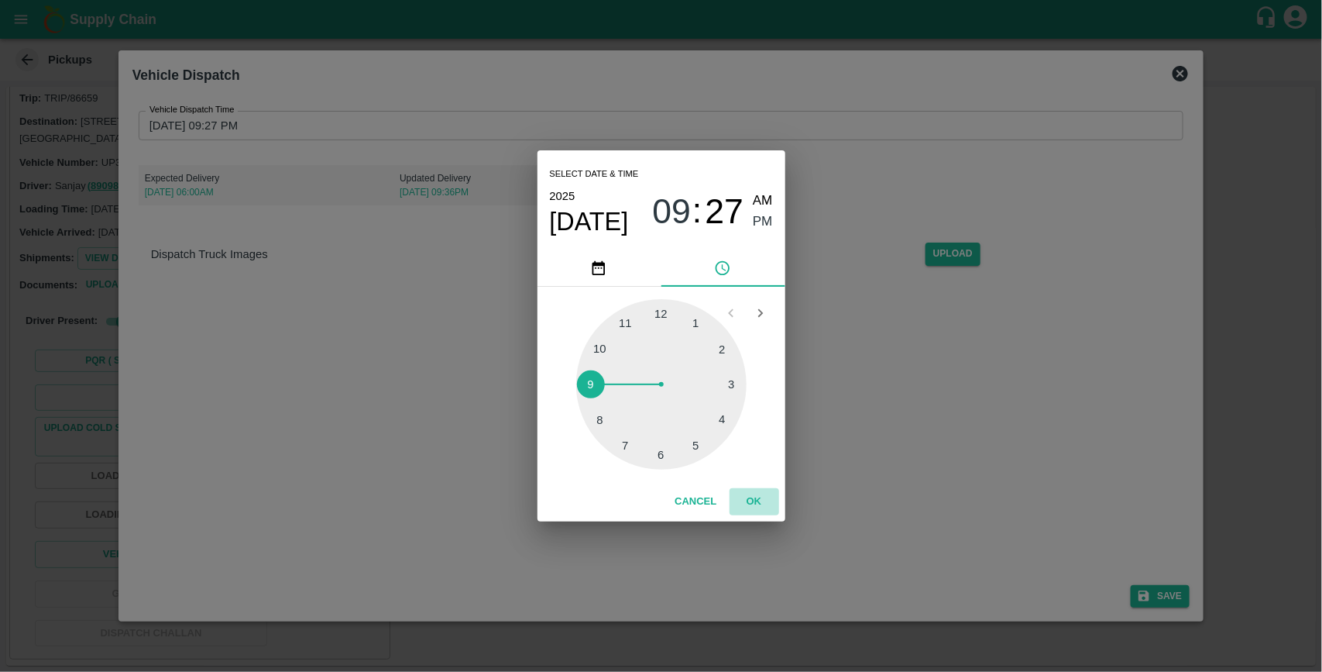
click at [750, 497] on button "OK" at bounding box center [755, 501] width 50 height 27
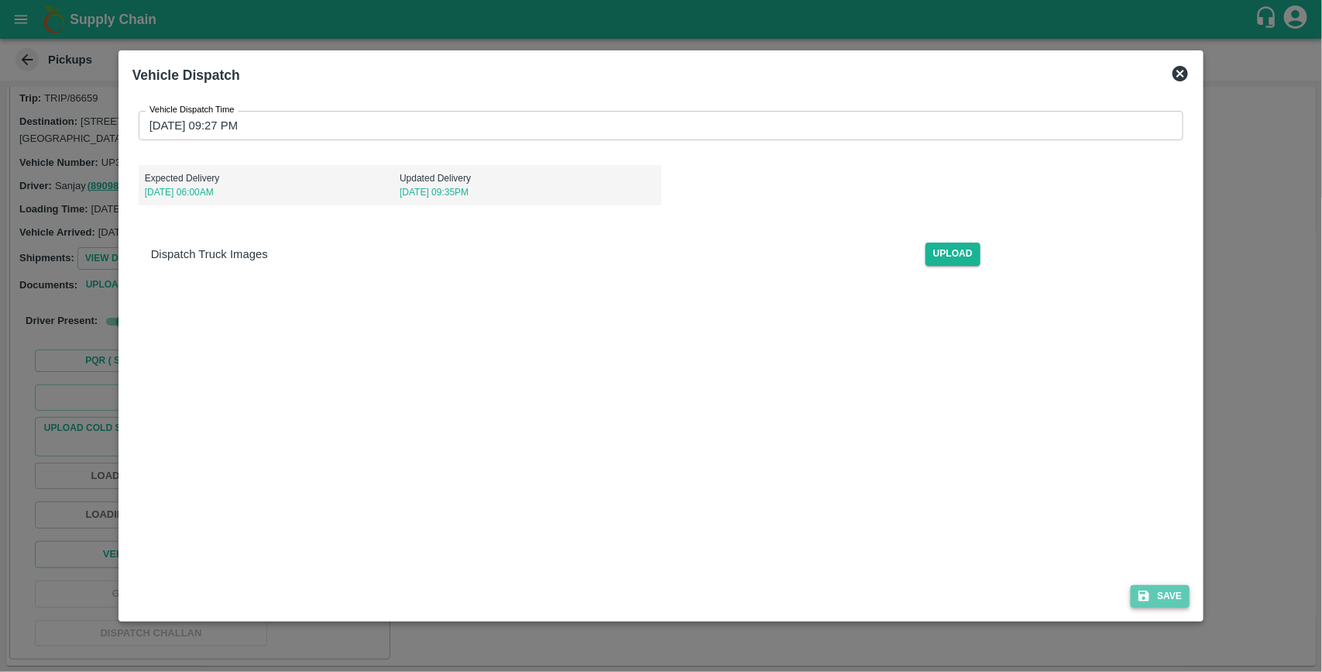
click at [1176, 594] on button "Save" at bounding box center [1160, 596] width 59 height 22
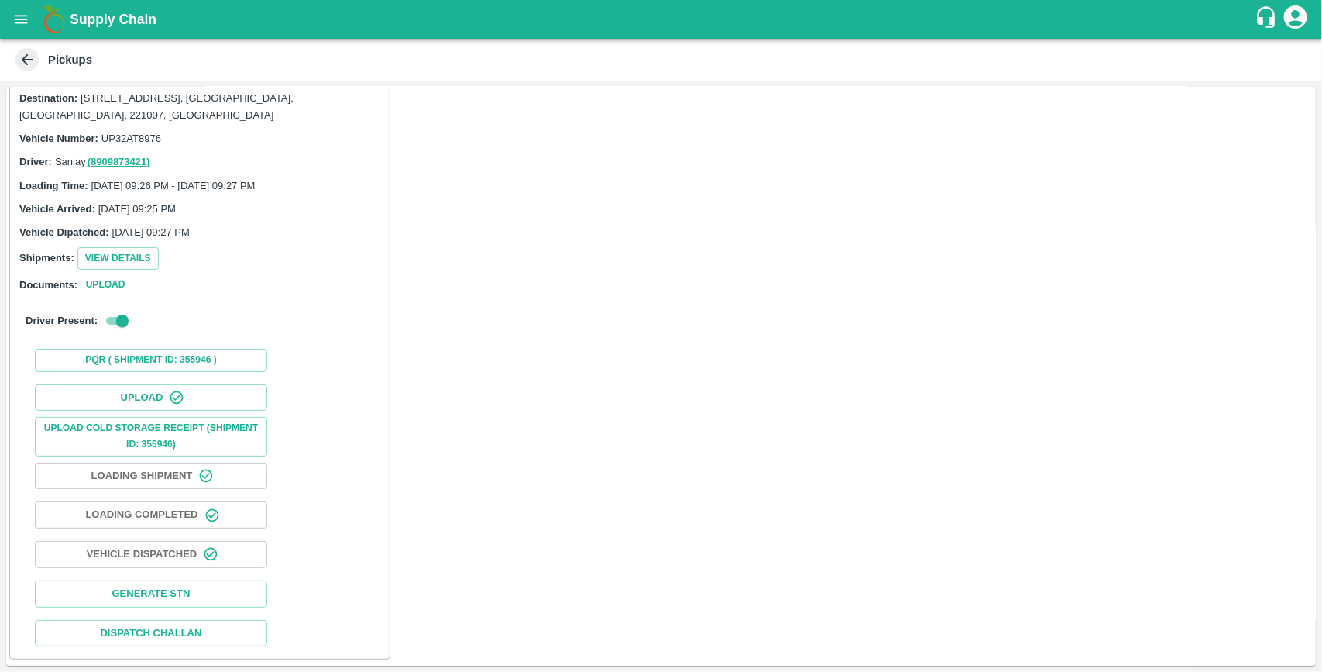
scroll to position [0, 0]
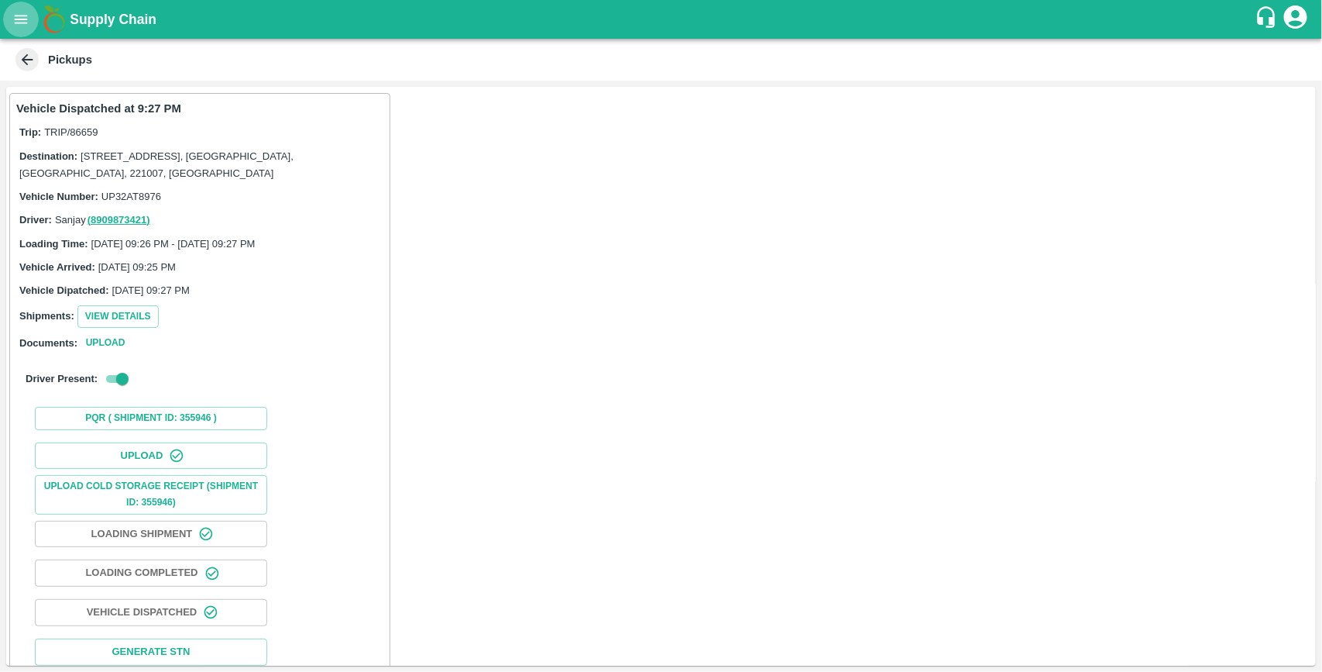
click at [19, 15] on icon "open drawer" at bounding box center [21, 19] width 13 height 9
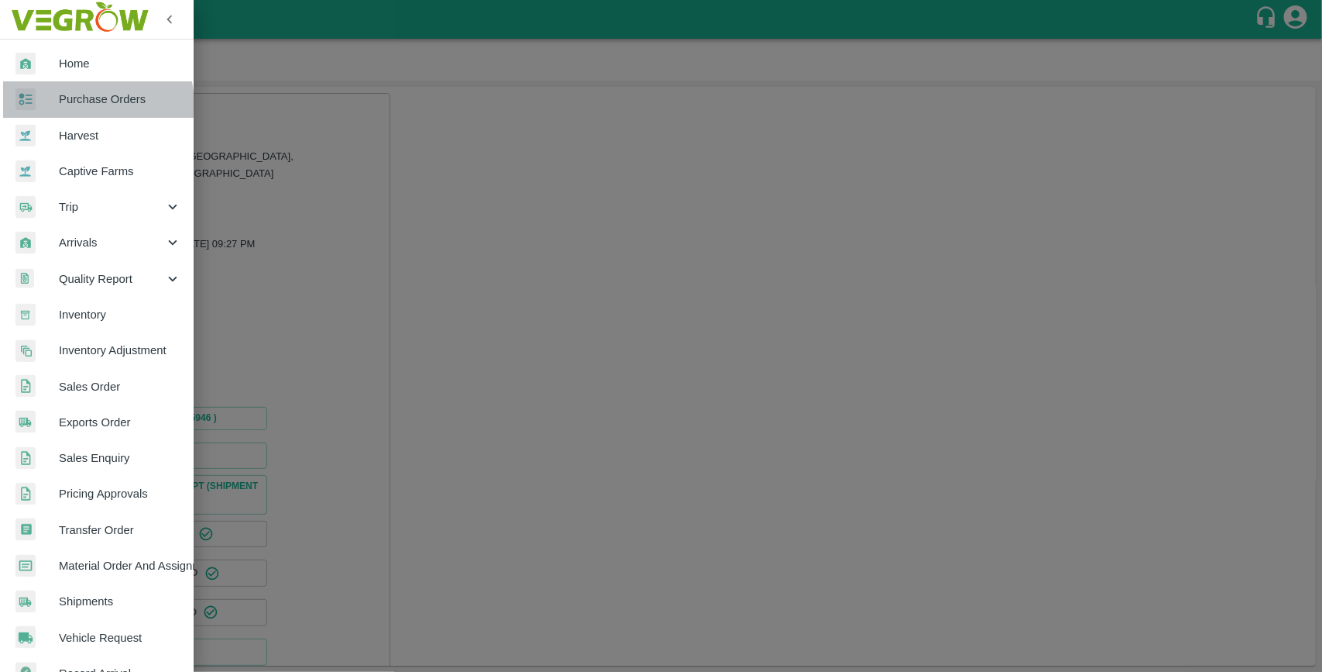
click at [72, 105] on span "Purchase Orders" at bounding box center [120, 99] width 122 height 17
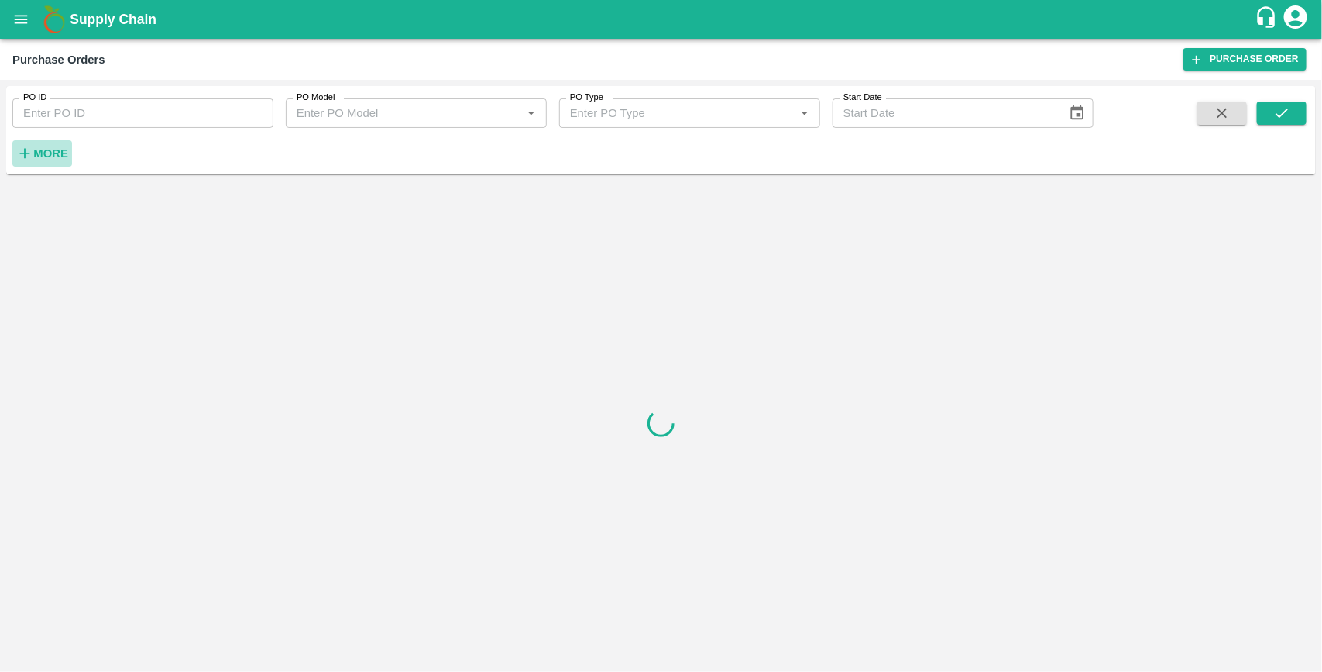
click at [46, 157] on strong "More" at bounding box center [50, 153] width 35 height 12
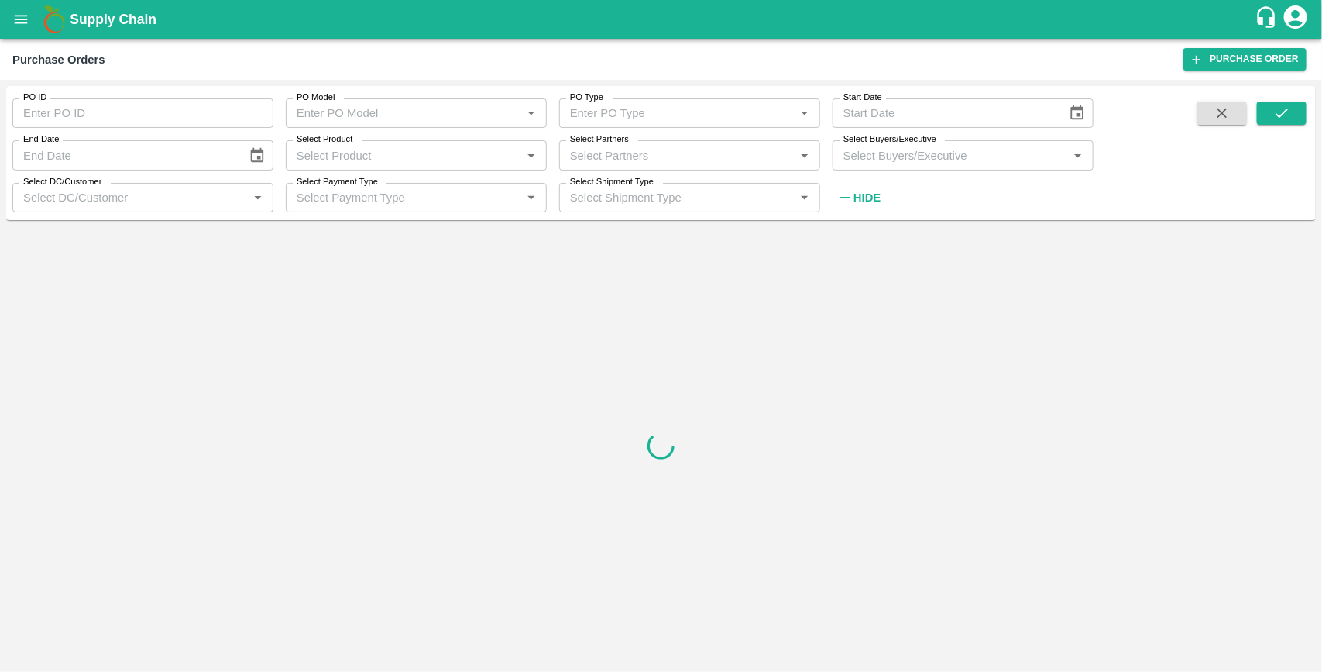
click at [880, 160] on input "Select Buyers/Executive" at bounding box center [950, 155] width 226 height 20
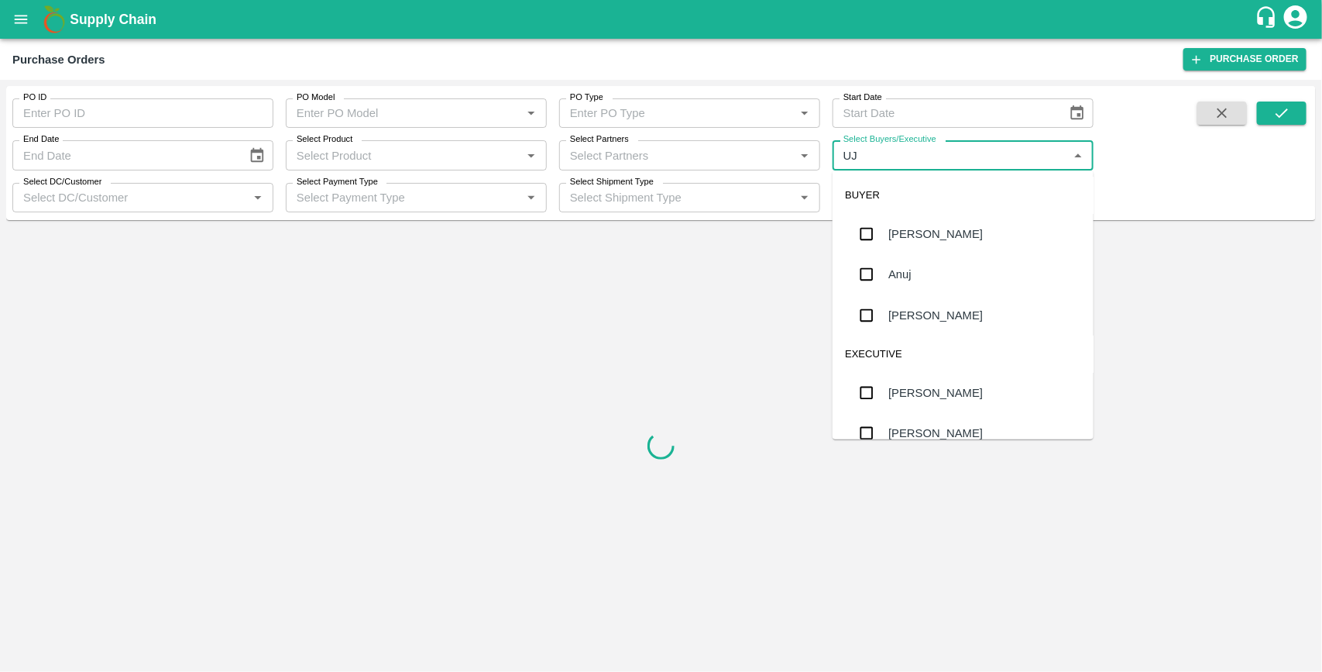
type input "UJJ"
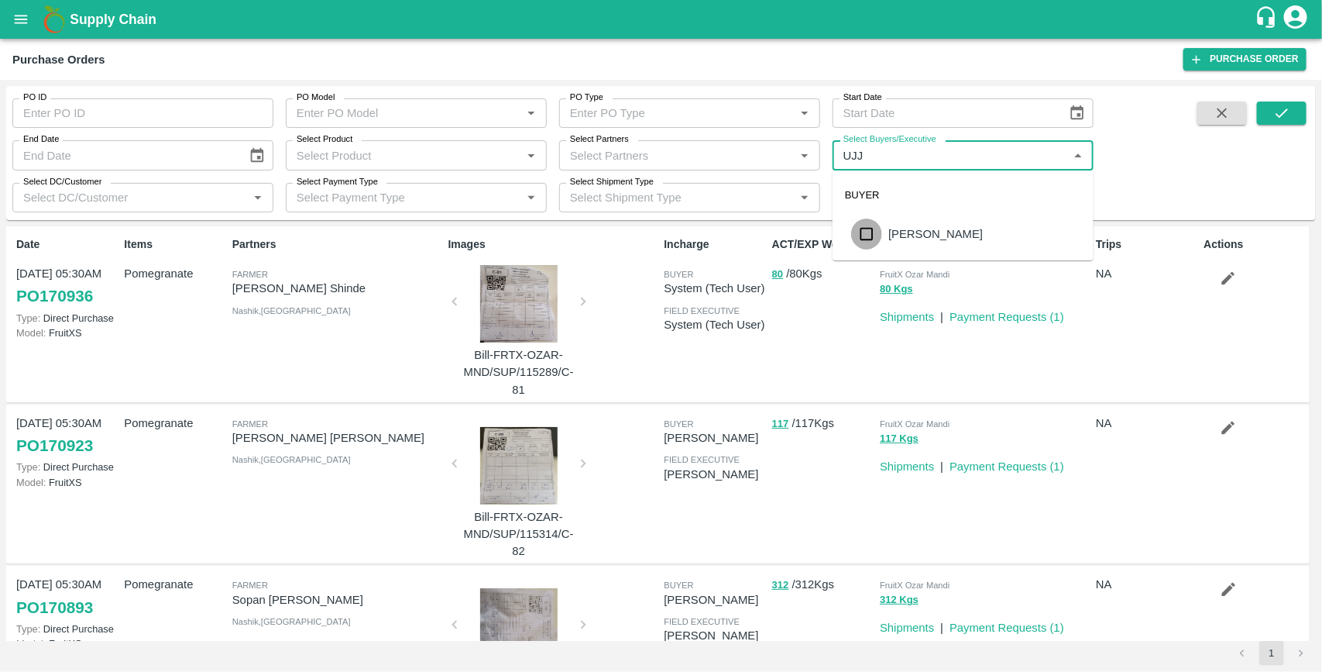
click at [872, 235] on input "checkbox" at bounding box center [866, 233] width 31 height 31
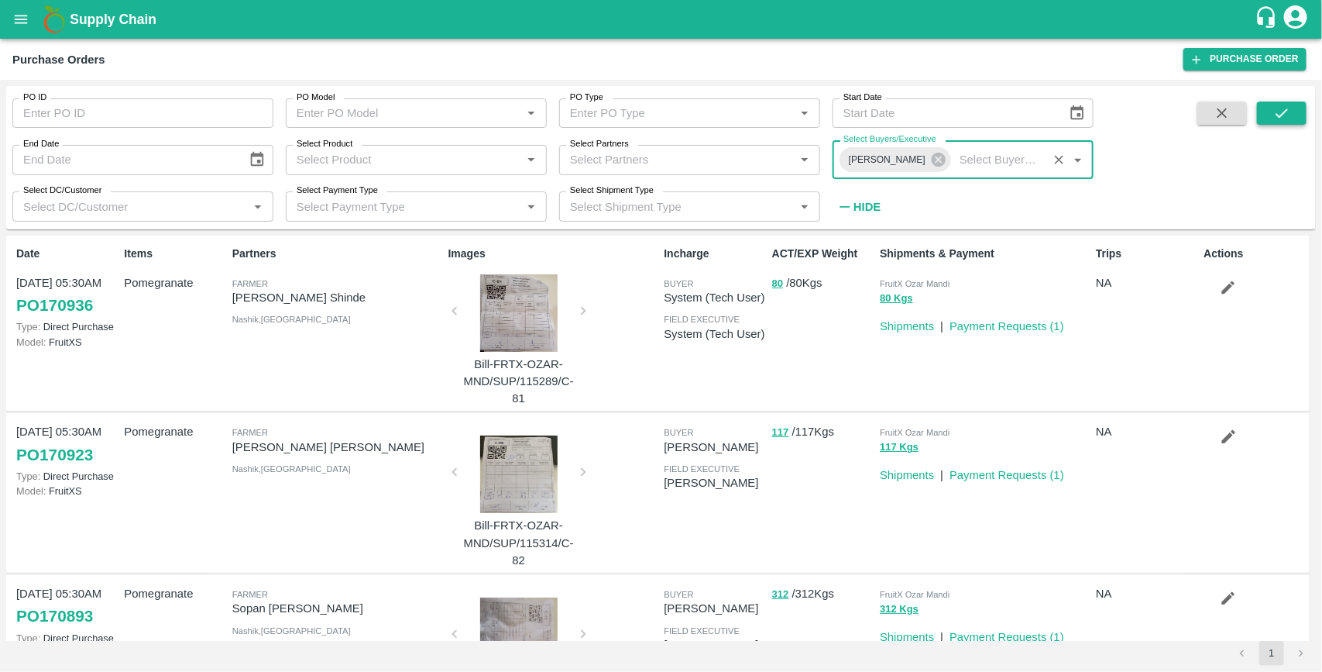
click at [1287, 119] on icon "submit" at bounding box center [1281, 113] width 17 height 17
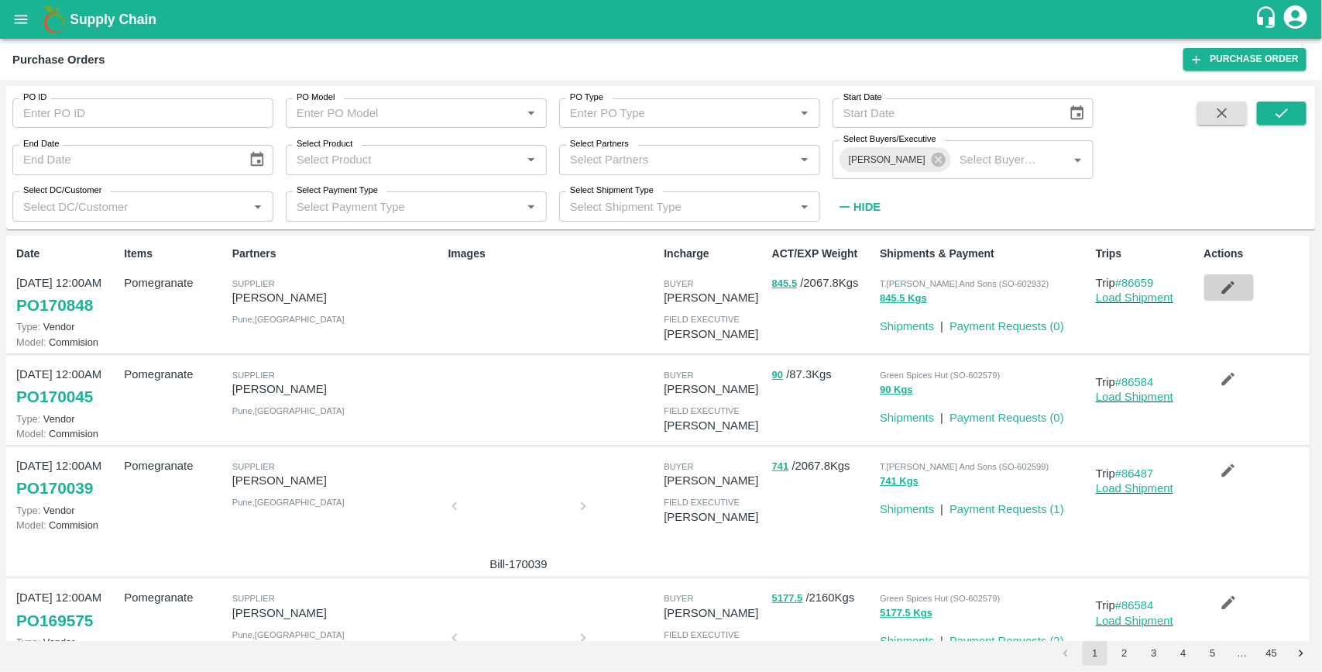
click at [1228, 288] on icon "button" at bounding box center [1228, 287] width 13 height 13
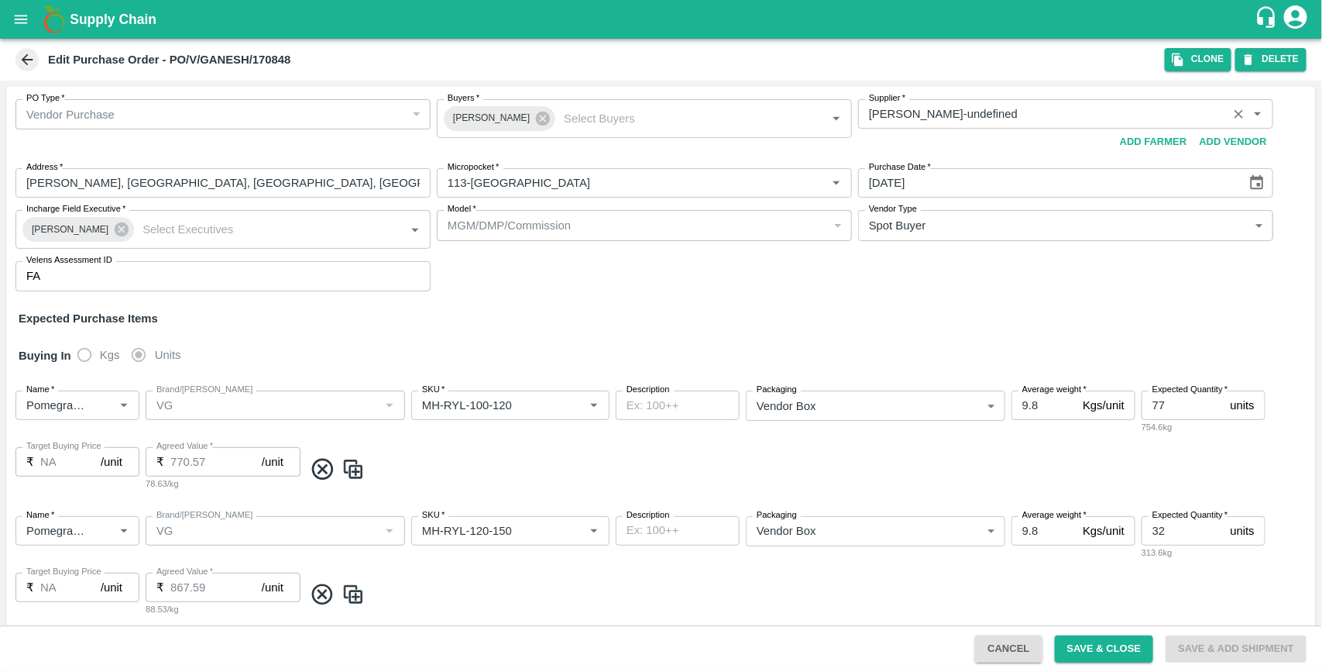
click at [996, 110] on input "Supplier   *" at bounding box center [1043, 114] width 360 height 20
click at [1205, 64] on button "Clone" at bounding box center [1198, 59] width 67 height 22
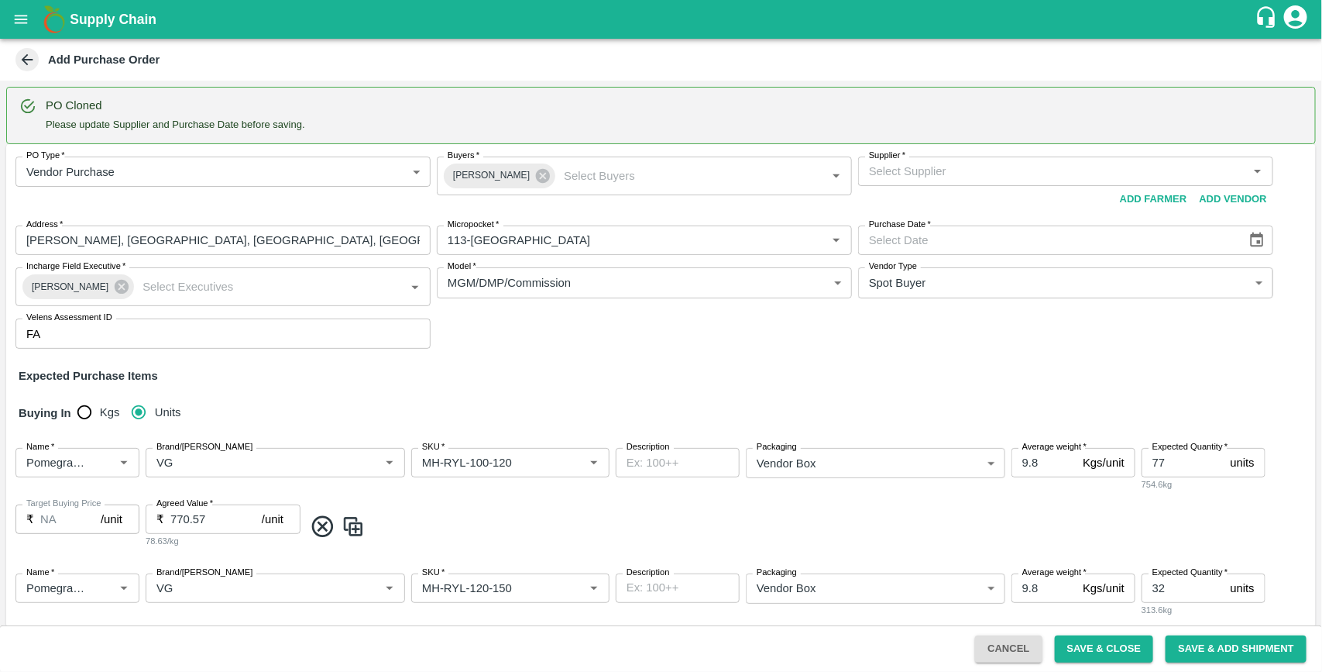
click at [990, 168] on input "Supplier   *" at bounding box center [1053, 171] width 380 height 20
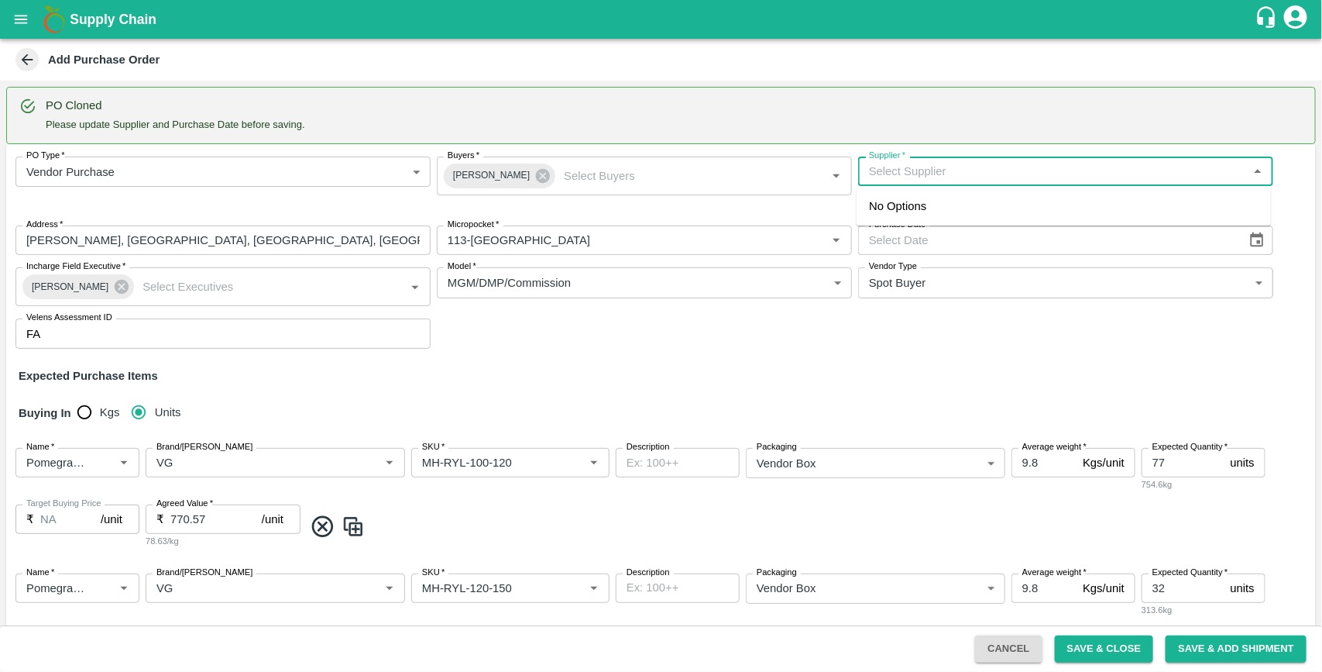
paste input "[PERSON_NAME]"
click at [949, 200] on div "[PERSON_NAME]-[PERSON_NAME], Pune-9730729349(Supplier)" at bounding box center [1041, 206] width 344 height 17
type input "[PERSON_NAME]-[PERSON_NAME], Pune-9730729349(Supplier)"
click at [1251, 239] on icon "Choose date" at bounding box center [1257, 240] width 17 height 17
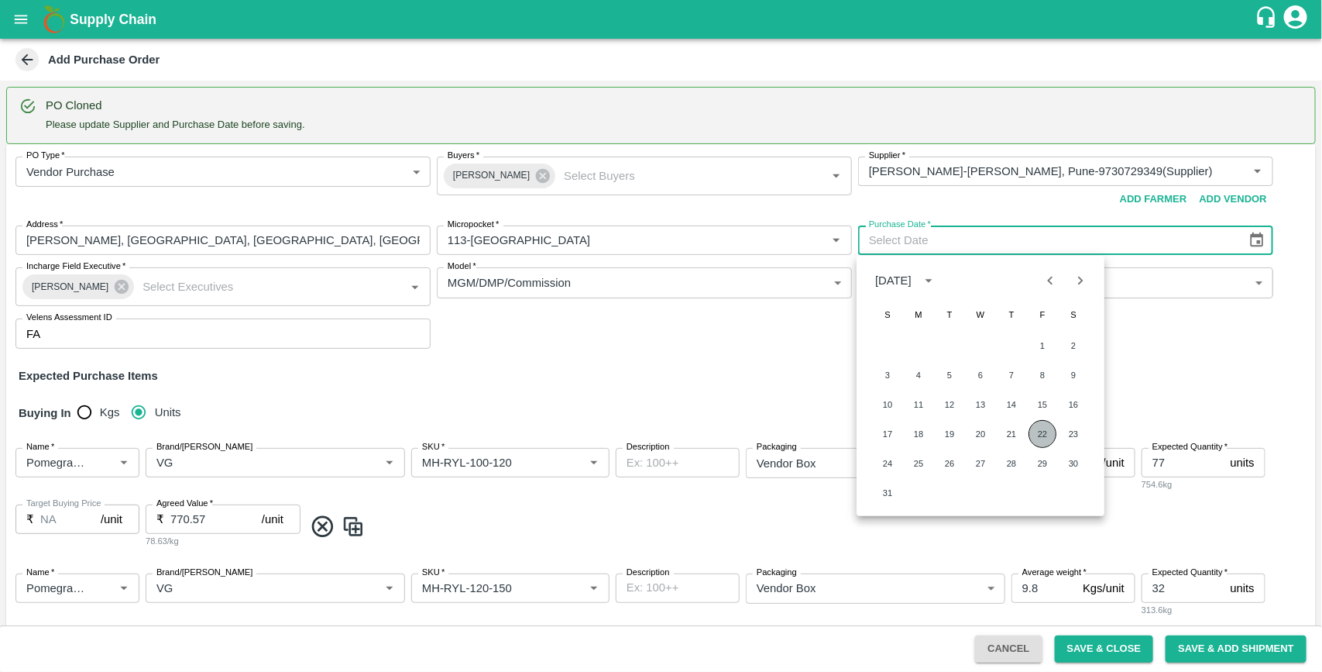
click at [1040, 434] on button "22" at bounding box center [1043, 434] width 28 height 28
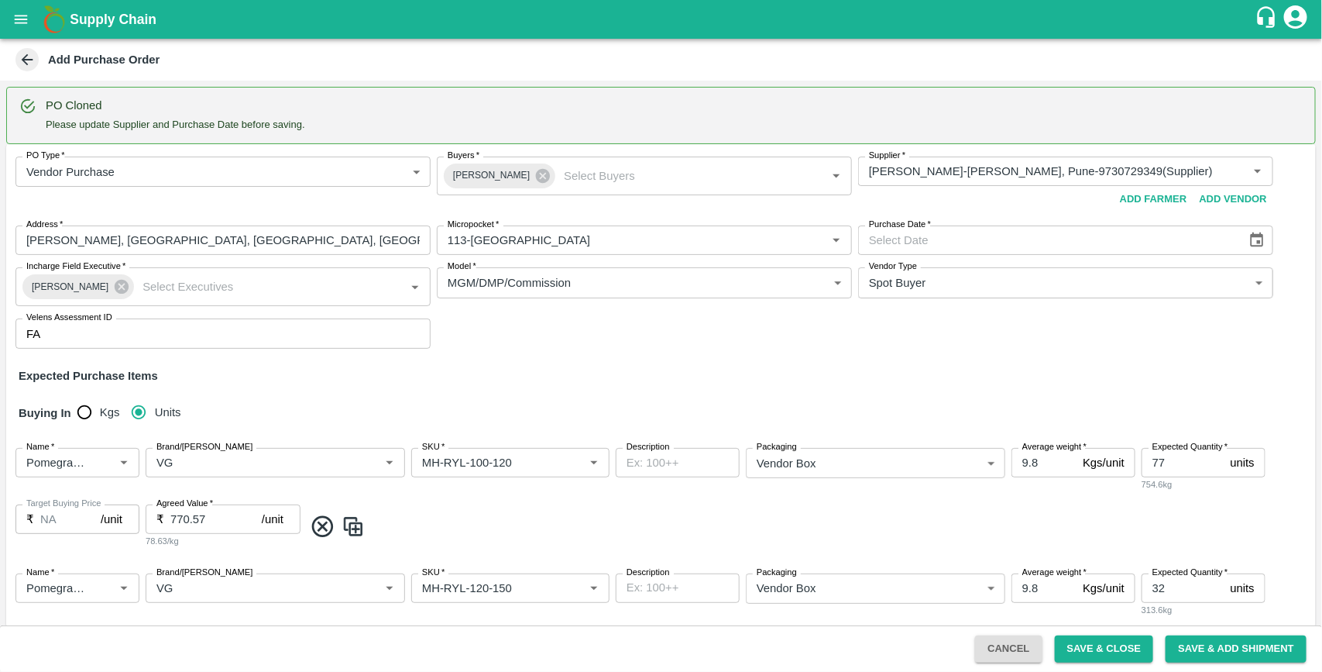
type input "[DATE]"
click at [803, 380] on div "Expected Purchase Items" at bounding box center [661, 375] width 1285 height 17
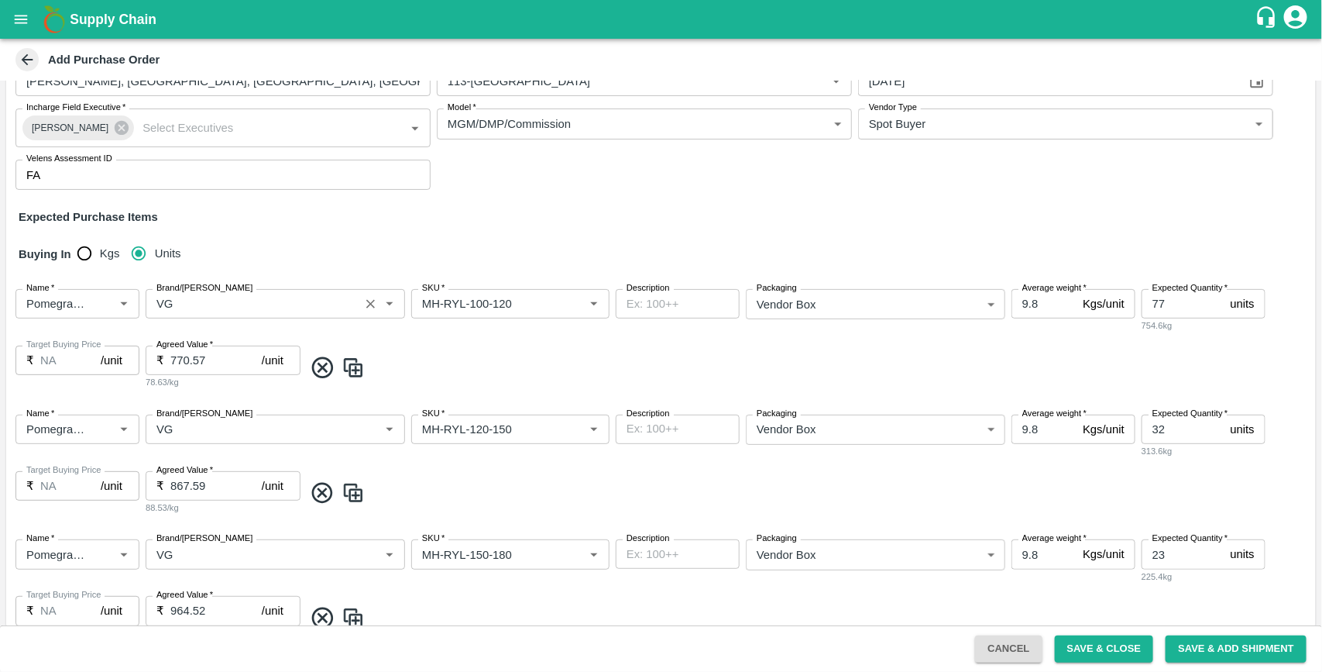
click at [211, 299] on input "Brand/[PERSON_NAME]" at bounding box center [252, 304] width 204 height 20
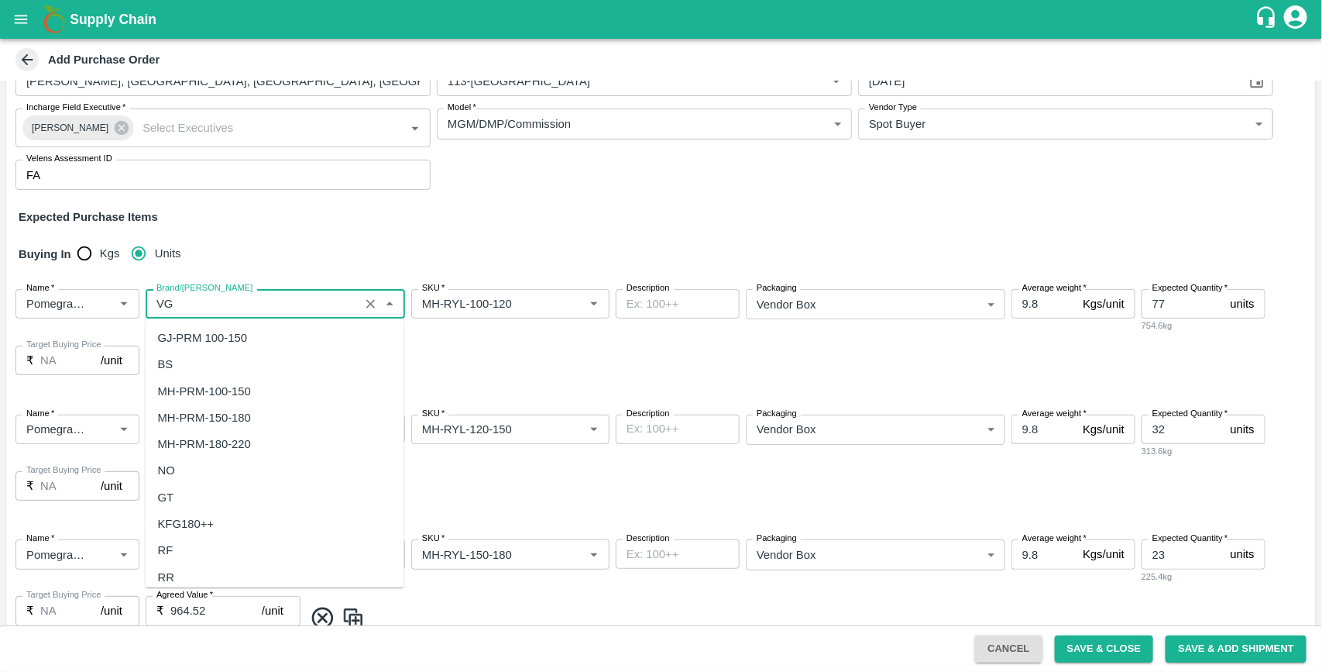
click at [211, 299] on input "Brand/[PERSON_NAME]" at bounding box center [252, 304] width 204 height 20
click at [187, 337] on div "GD" at bounding box center [275, 338] width 259 height 26
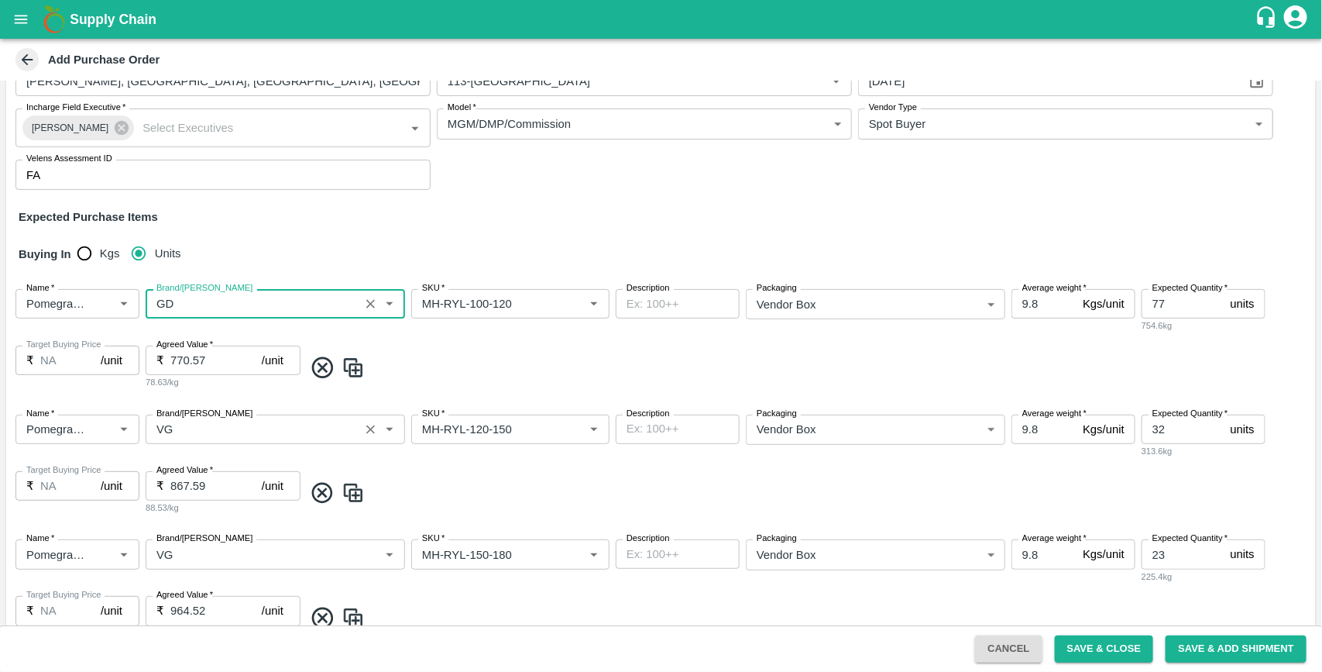
type input "GD"
click at [195, 438] on input "Brand/[PERSON_NAME]" at bounding box center [252, 429] width 204 height 20
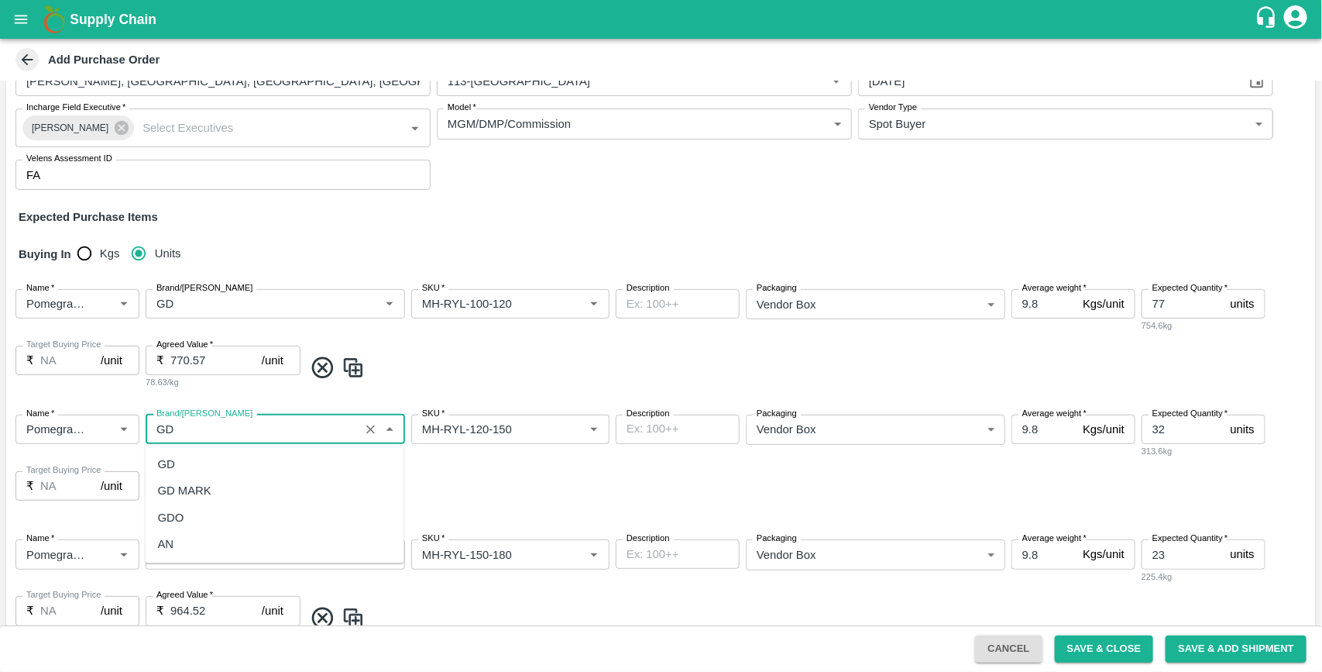
click at [179, 459] on div "GD" at bounding box center [275, 464] width 259 height 26
type input "GD"
click at [210, 558] on input "Brand/[PERSON_NAME]" at bounding box center [252, 554] width 204 height 20
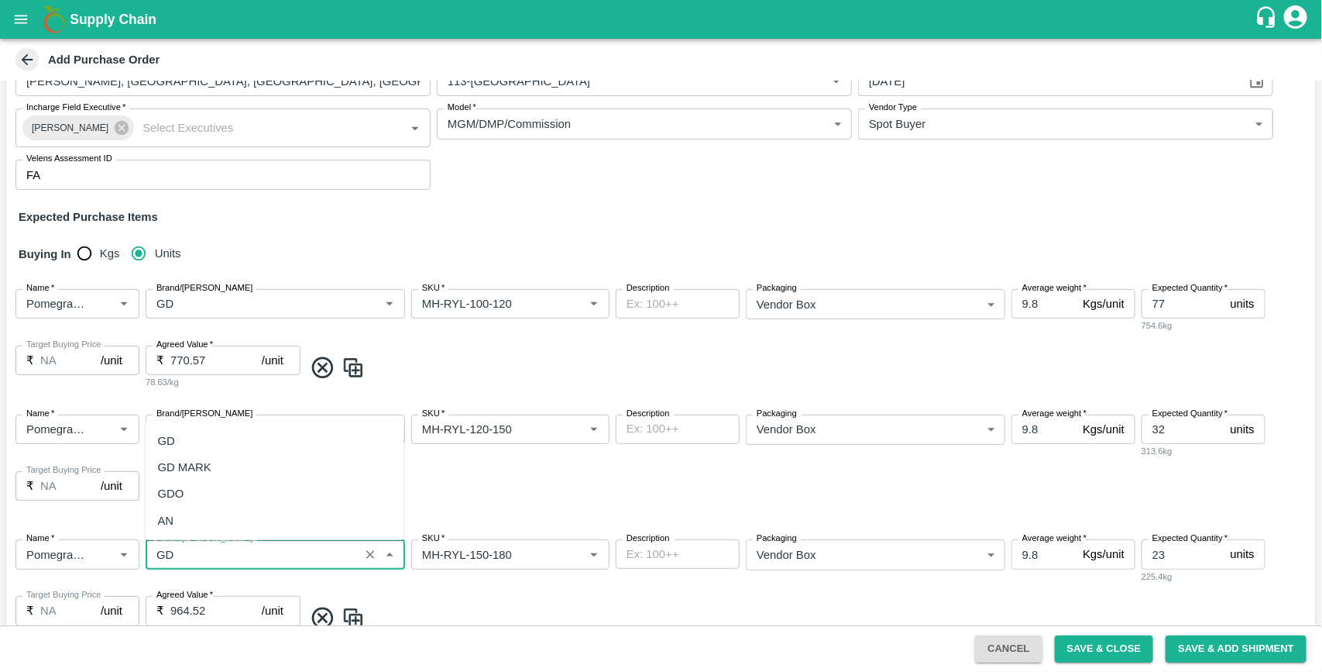
click at [186, 432] on div "GD" at bounding box center [275, 441] width 259 height 26
type input "GD"
click at [465, 385] on div "Name   * Name   * Brand/[PERSON_NAME]/[PERSON_NAME]   * SKU   * Description x D…" at bounding box center [661, 339] width 1310 height 125
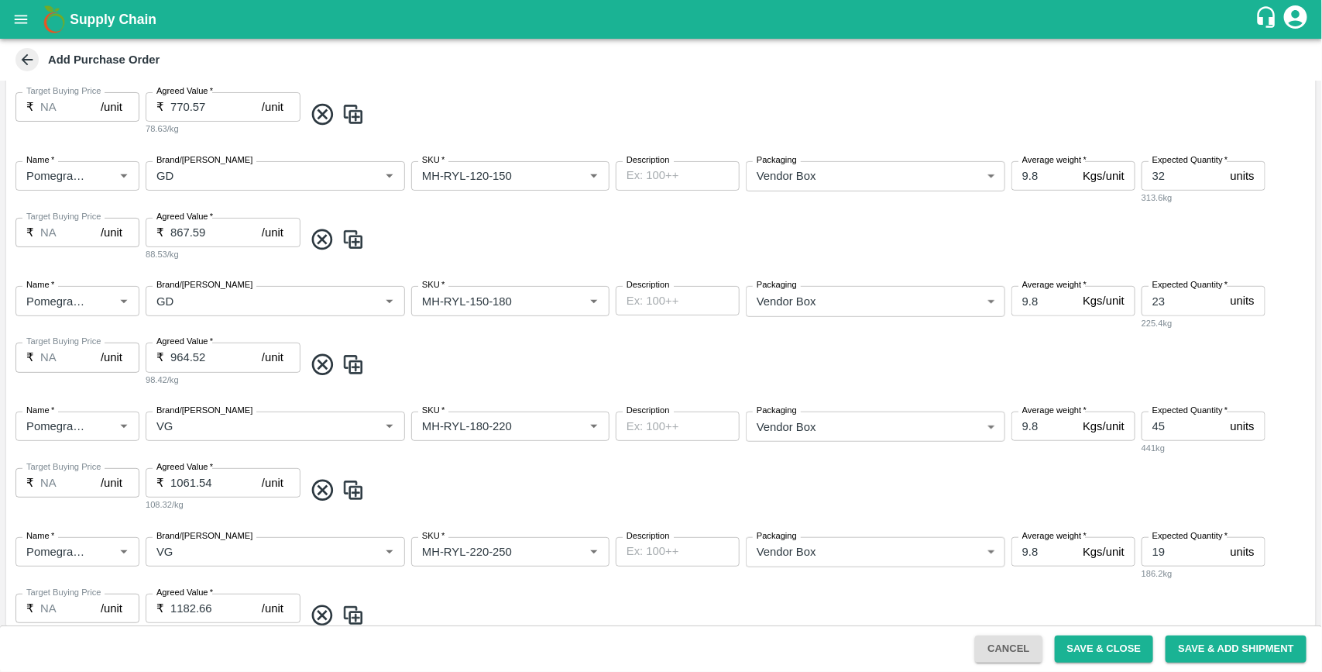
scroll to position [541, 0]
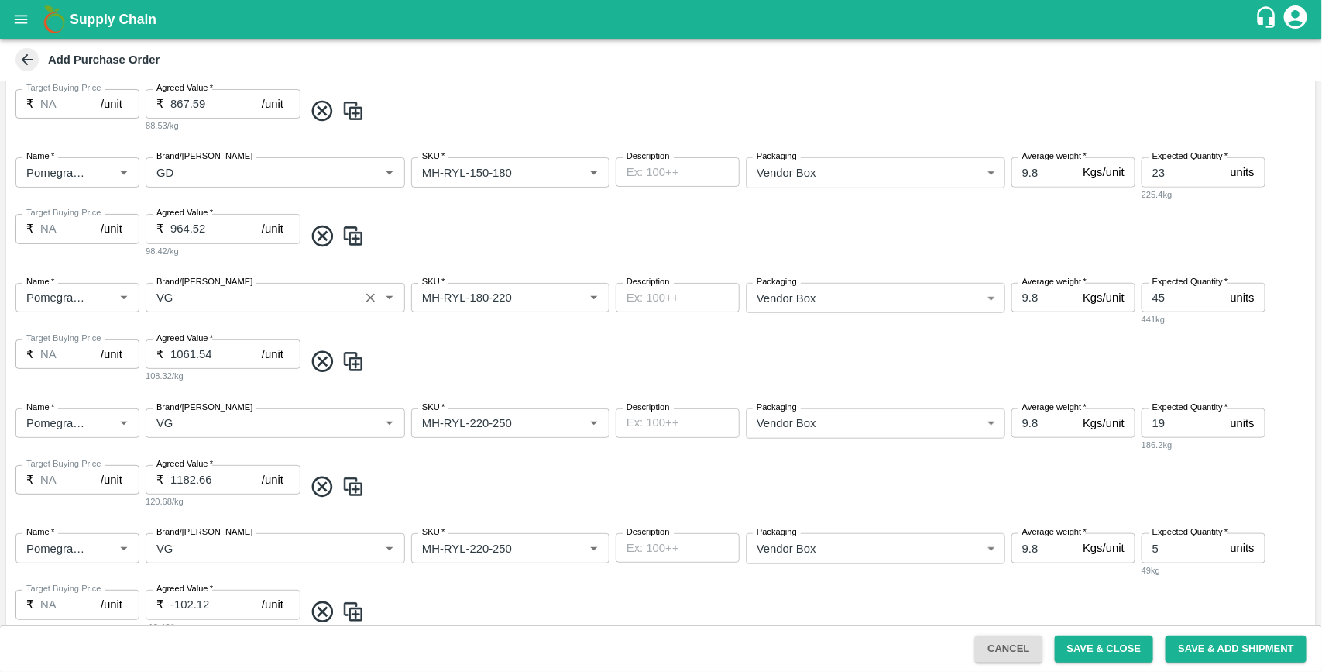
click at [205, 304] on input "Brand/[PERSON_NAME]" at bounding box center [252, 297] width 204 height 20
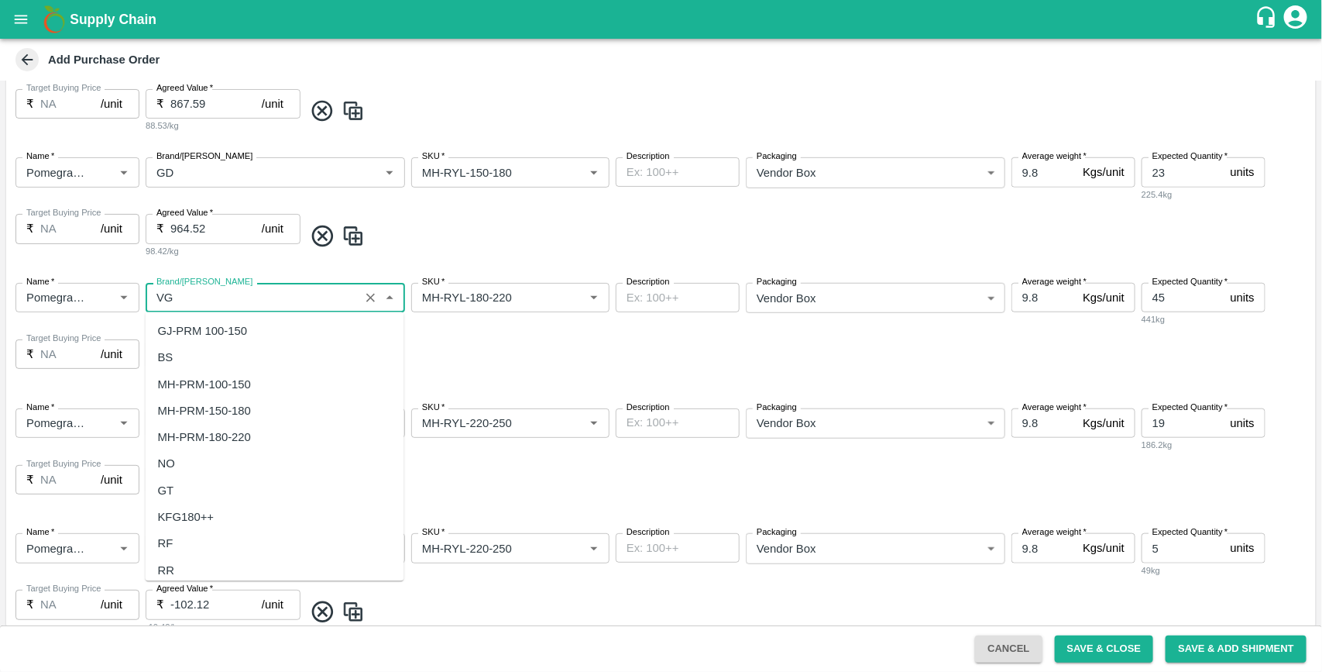
click at [205, 304] on input "Brand/[PERSON_NAME]" at bounding box center [252, 297] width 204 height 20
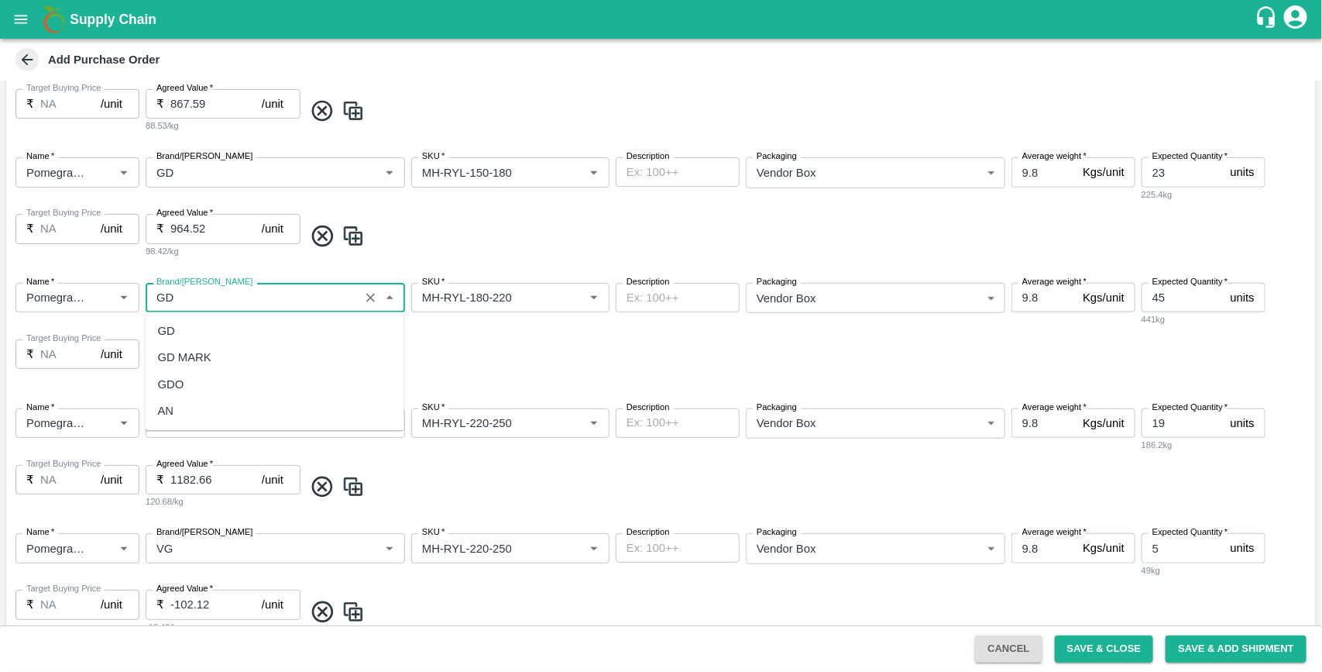
click at [184, 331] on div "GD" at bounding box center [275, 331] width 259 height 26
type input "GD"
click at [198, 423] on input "Brand/[PERSON_NAME]" at bounding box center [252, 423] width 204 height 20
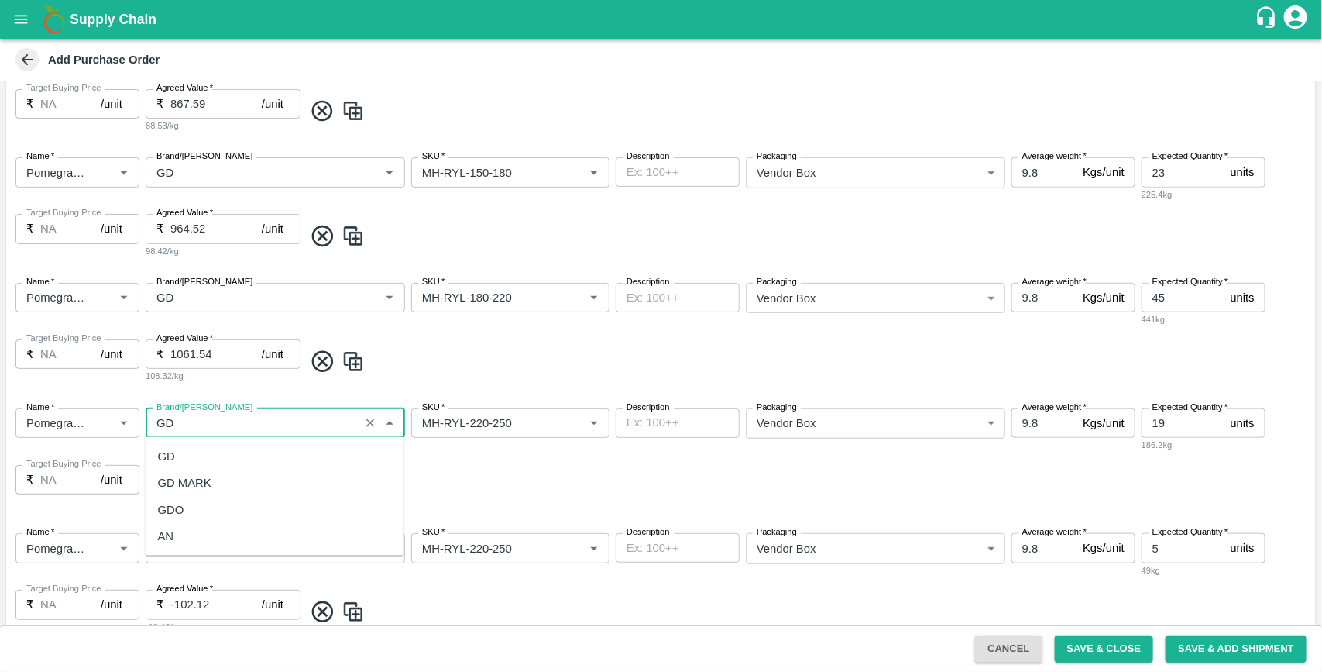
click at [173, 458] on div "GD" at bounding box center [166, 456] width 17 height 17
type input "GD"
click at [184, 554] on input "Brand/[PERSON_NAME]" at bounding box center [252, 548] width 204 height 20
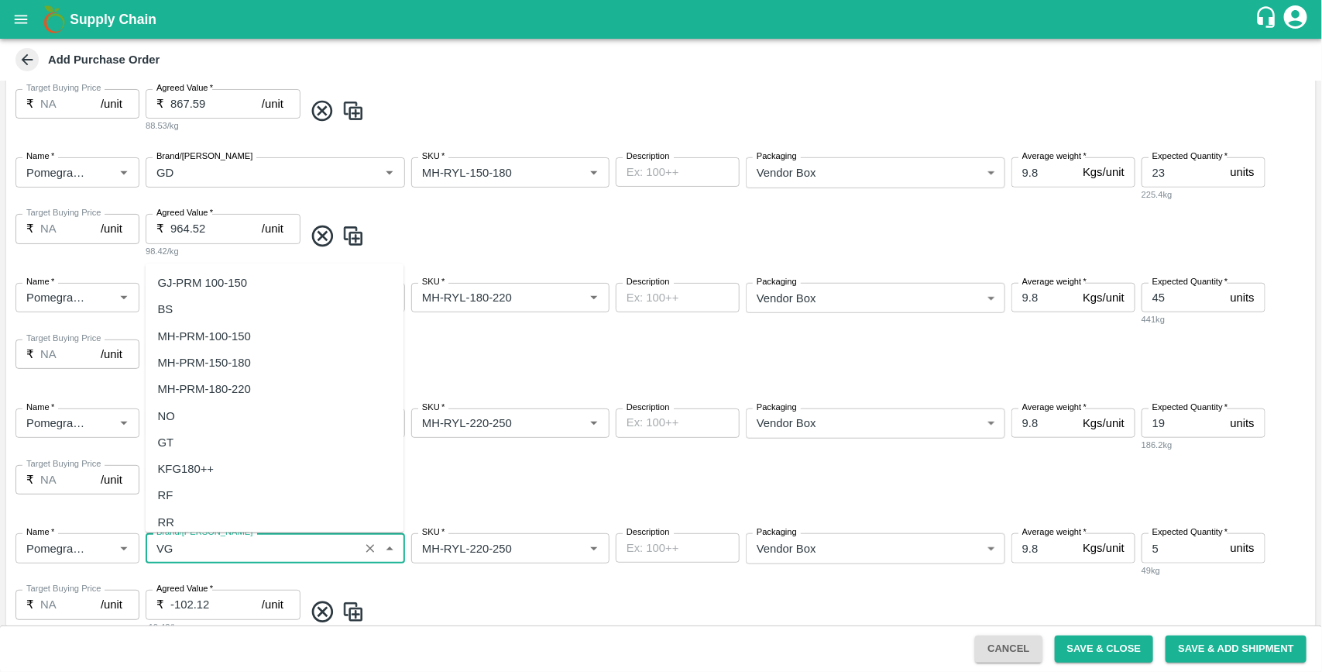
click at [184, 554] on input "Brand/[PERSON_NAME]" at bounding box center [252, 548] width 204 height 20
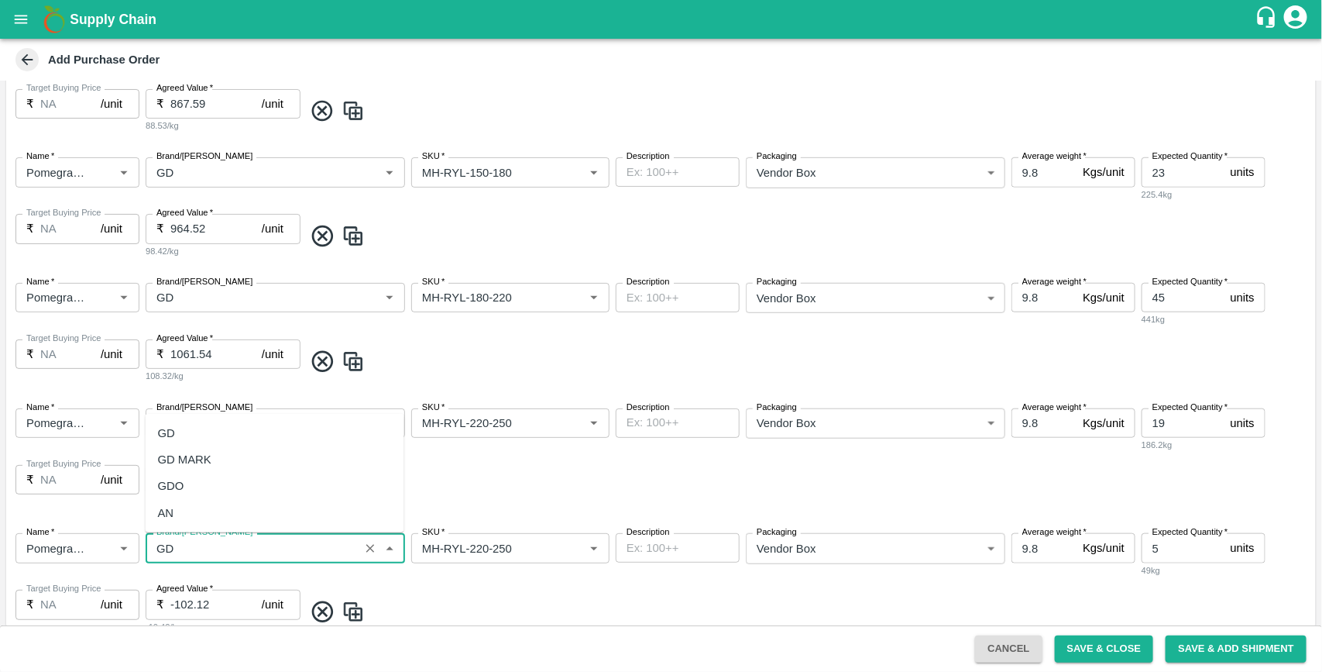
click at [196, 435] on div "GD" at bounding box center [275, 433] width 259 height 26
type input "GD"
click at [428, 475] on span at bounding box center [807, 487] width 1006 height 26
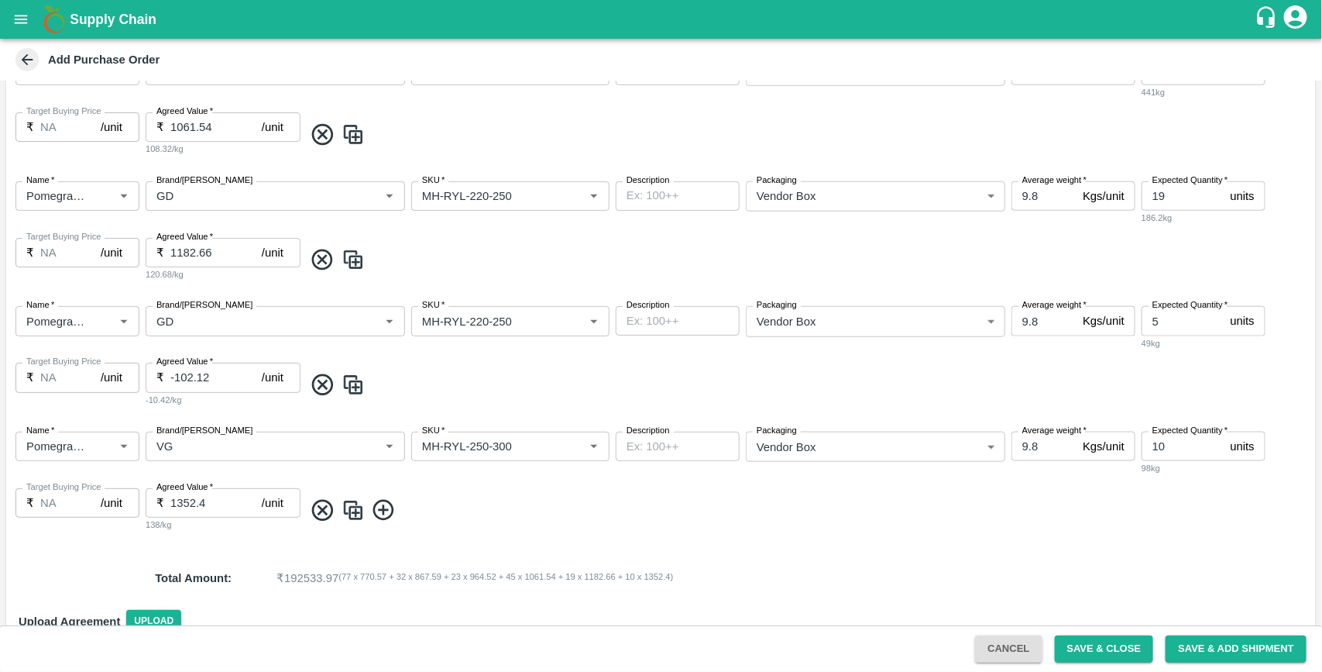
scroll to position [846, 0]
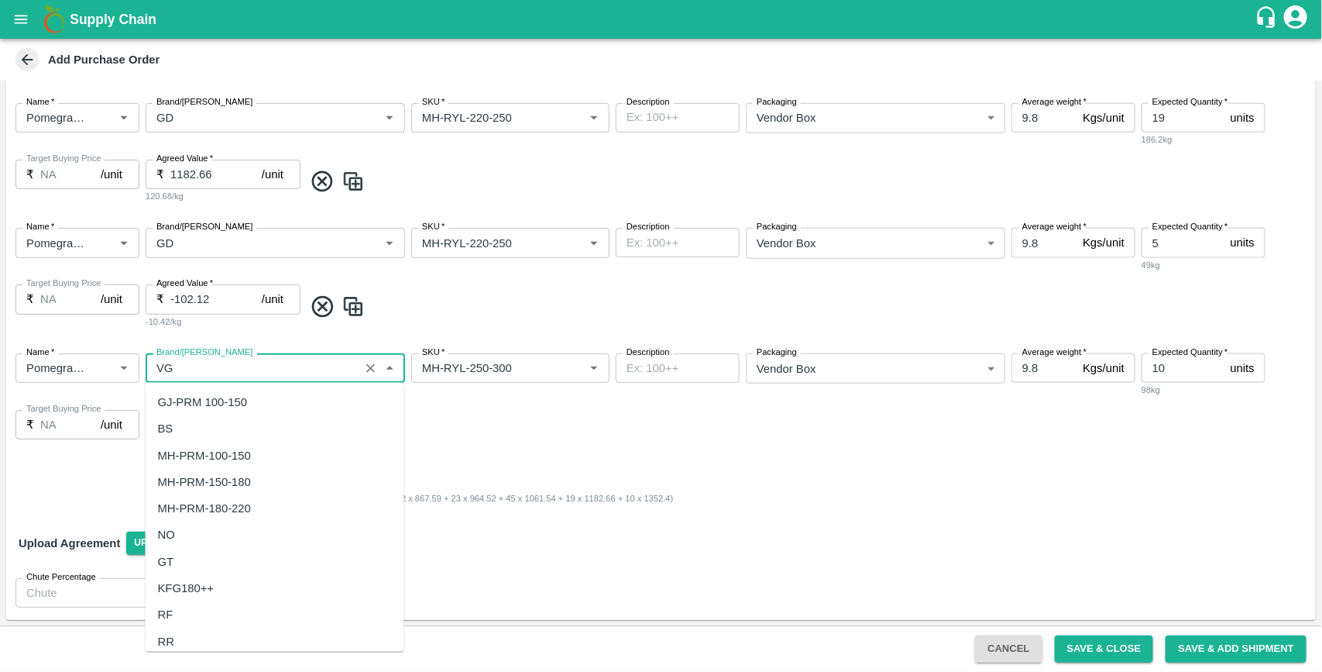
click at [199, 370] on input "Brand/[PERSON_NAME]" at bounding box center [252, 368] width 204 height 20
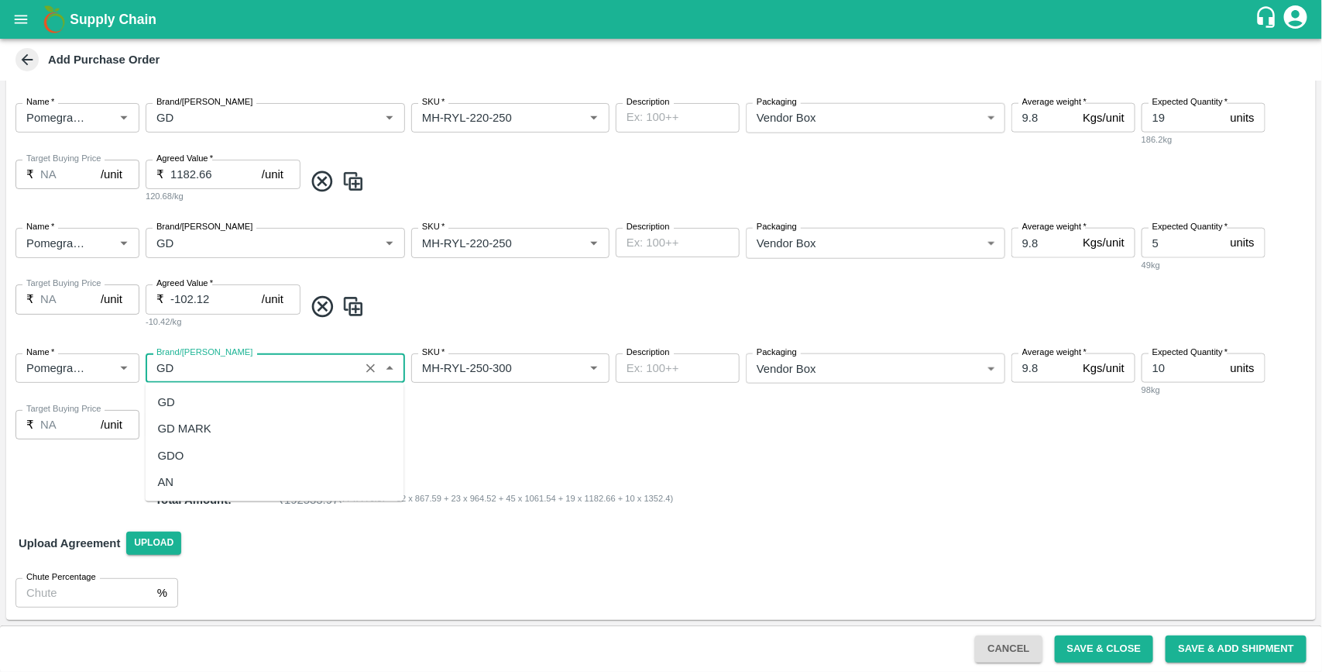
scroll to position [0, 0]
click at [186, 393] on div "GD" at bounding box center [275, 402] width 259 height 26
type input "GD"
click at [532, 424] on span at bounding box center [807, 432] width 1006 height 26
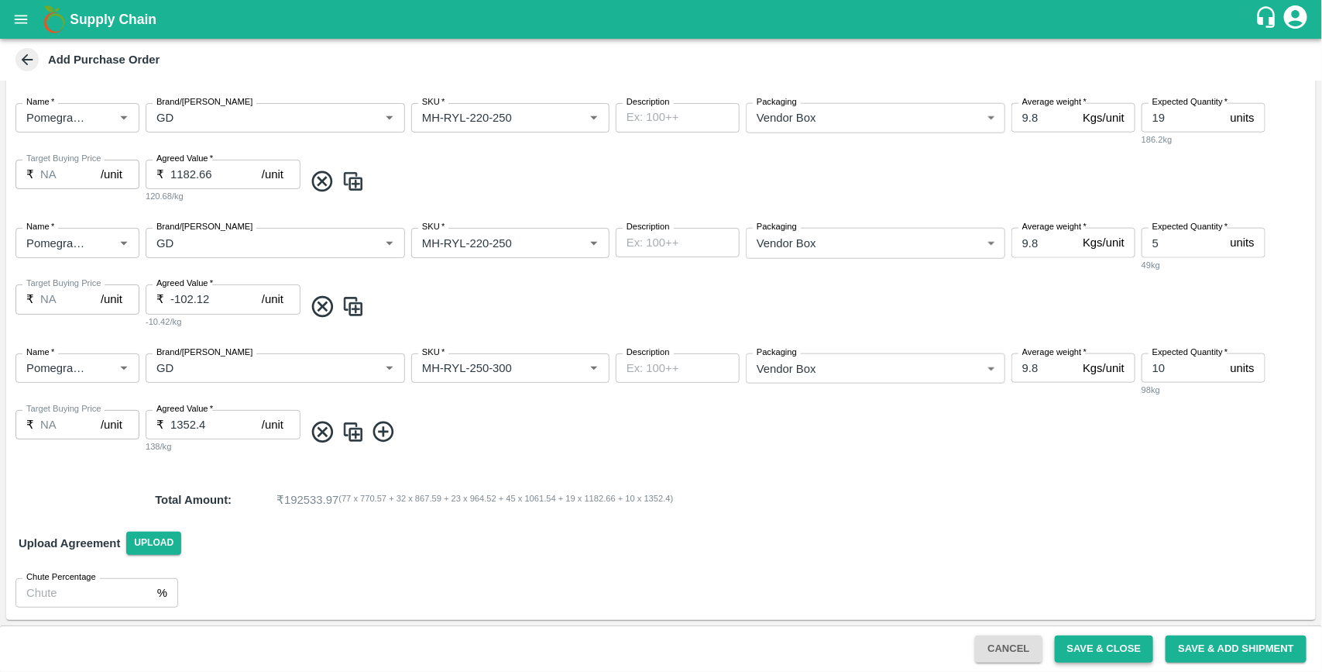
click at [1110, 649] on button "Save & Close" at bounding box center [1104, 648] width 99 height 27
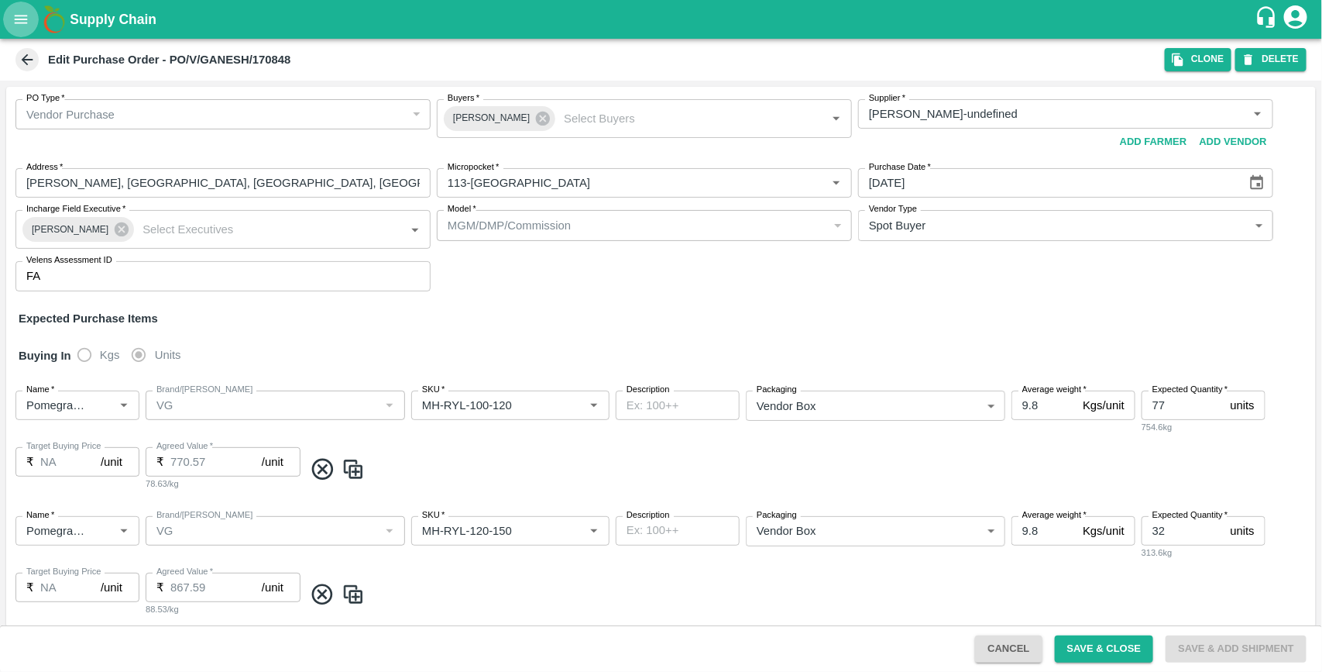
click at [24, 12] on icon "open drawer" at bounding box center [20, 19] width 17 height 17
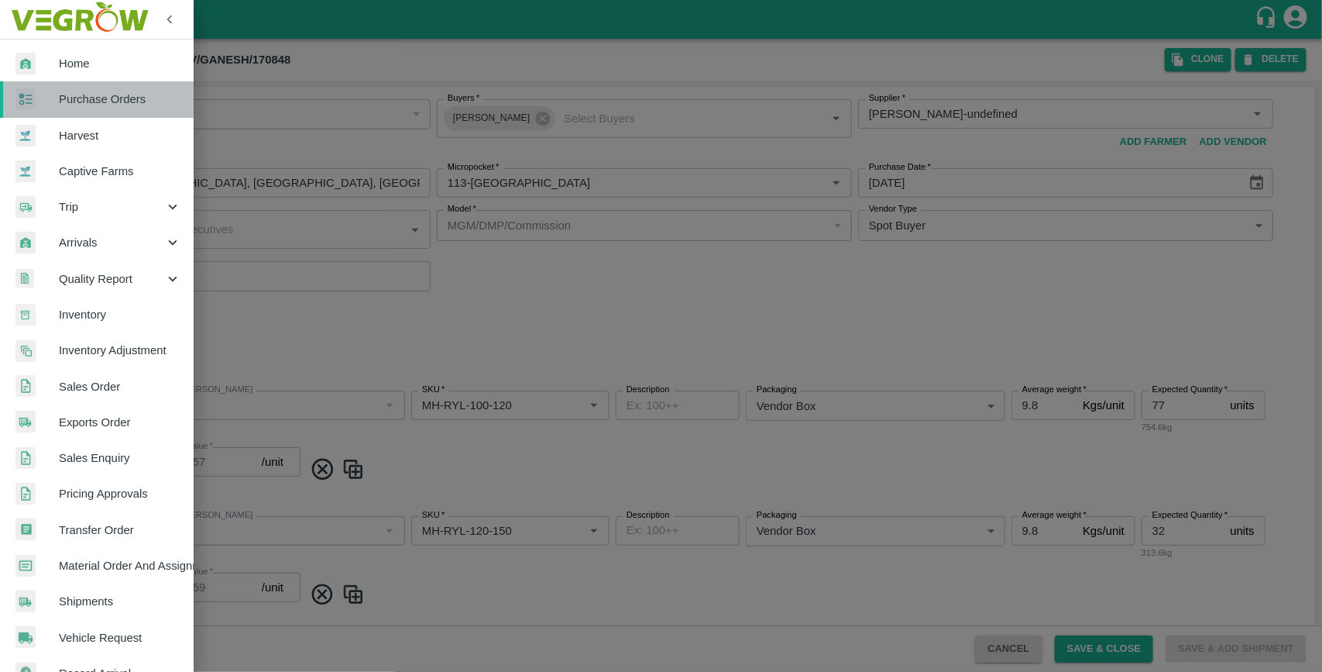
click at [103, 95] on span "Purchase Orders" at bounding box center [120, 99] width 122 height 17
